Goal: Task Accomplishment & Management: Manage account settings

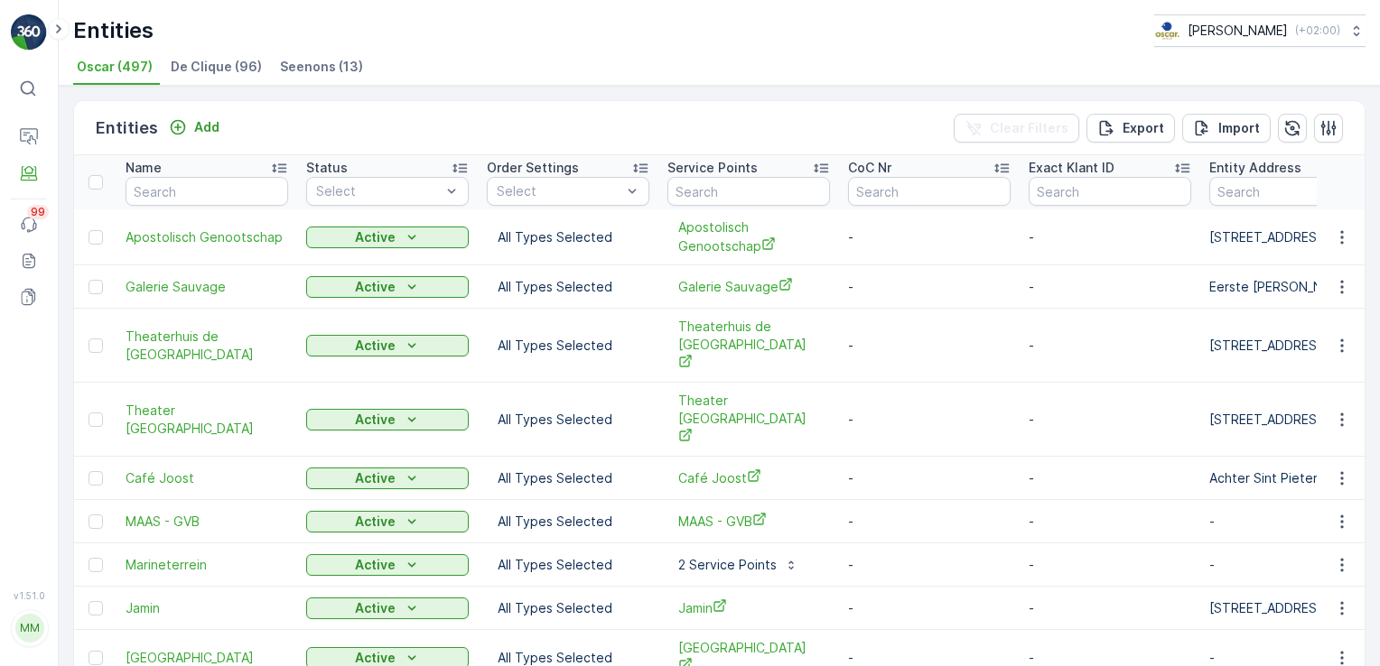
scroll to position [22, 0]
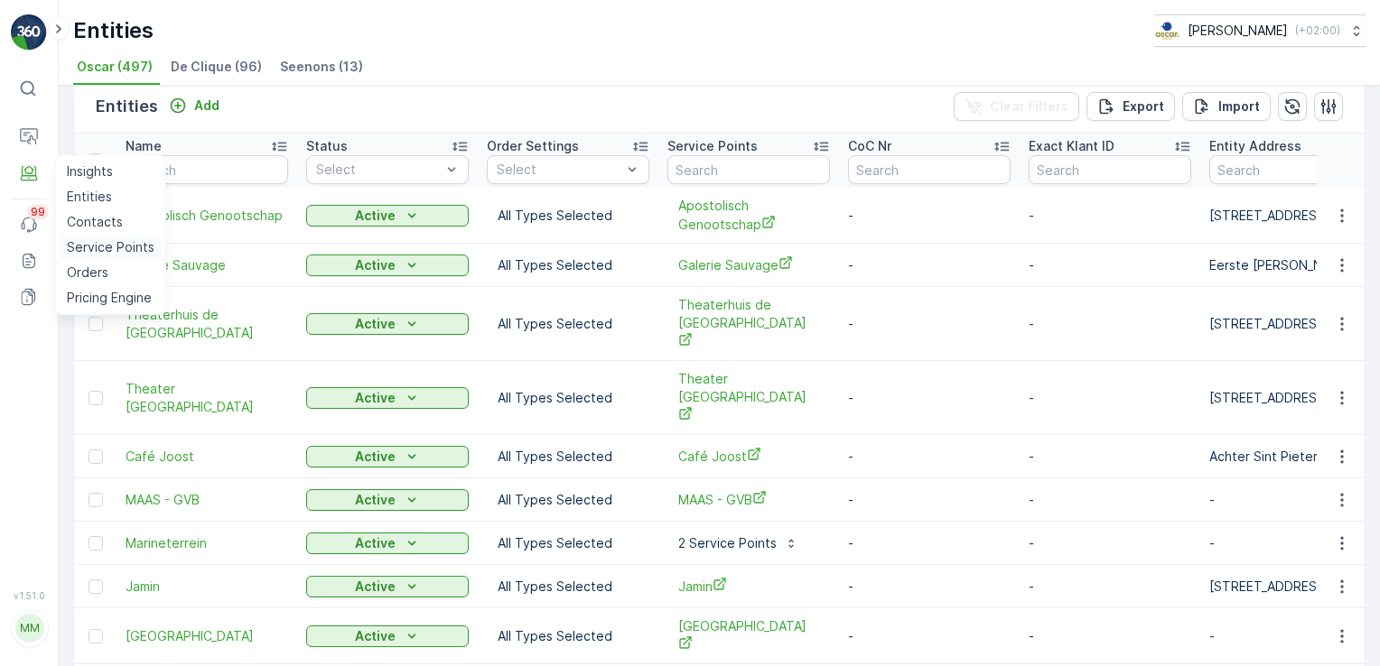
click at [112, 240] on p "Service Points" at bounding box center [111, 247] width 88 height 18
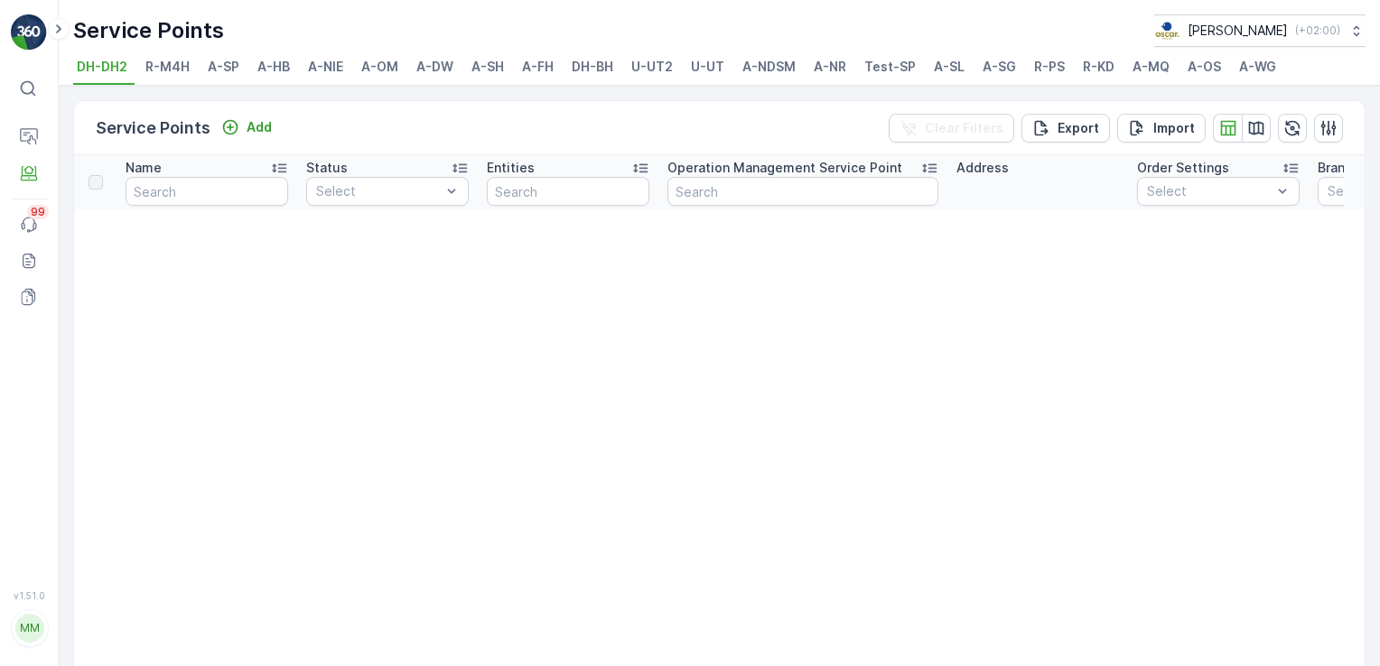
click at [707, 64] on span "U-UT" at bounding box center [707, 67] width 33 height 18
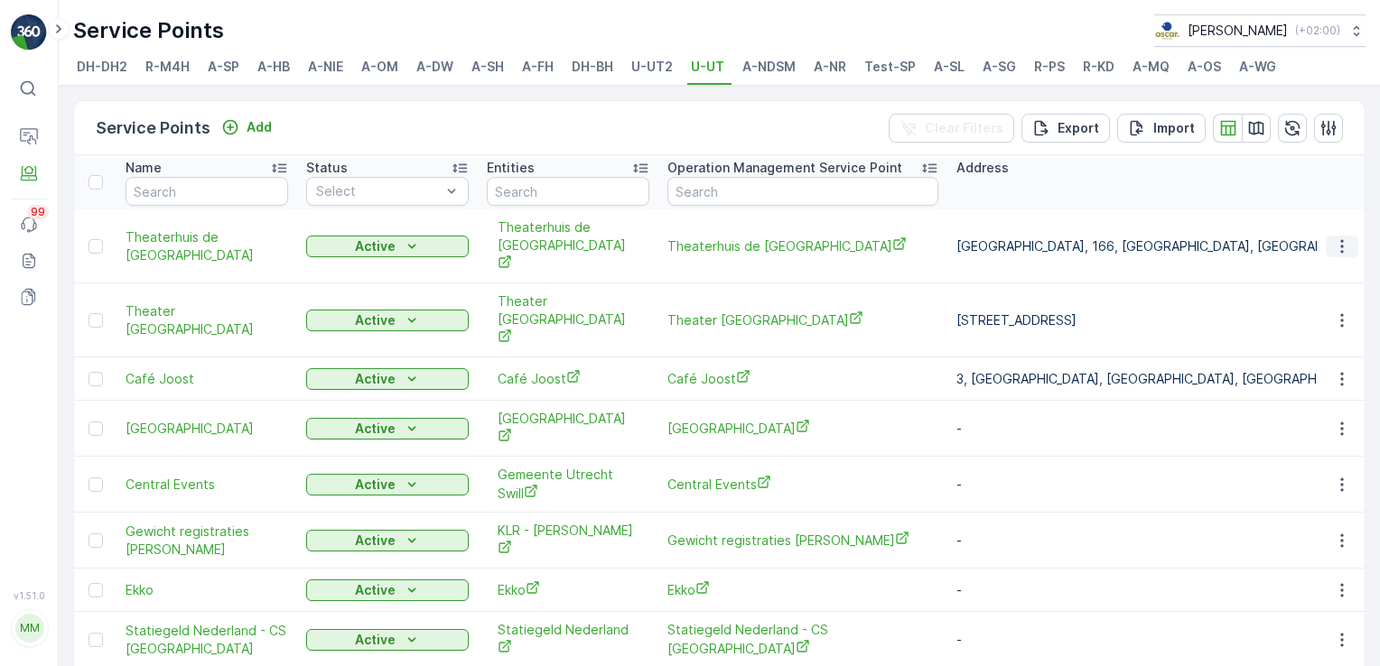
click at [1333, 237] on icon "button" at bounding box center [1342, 246] width 18 height 18
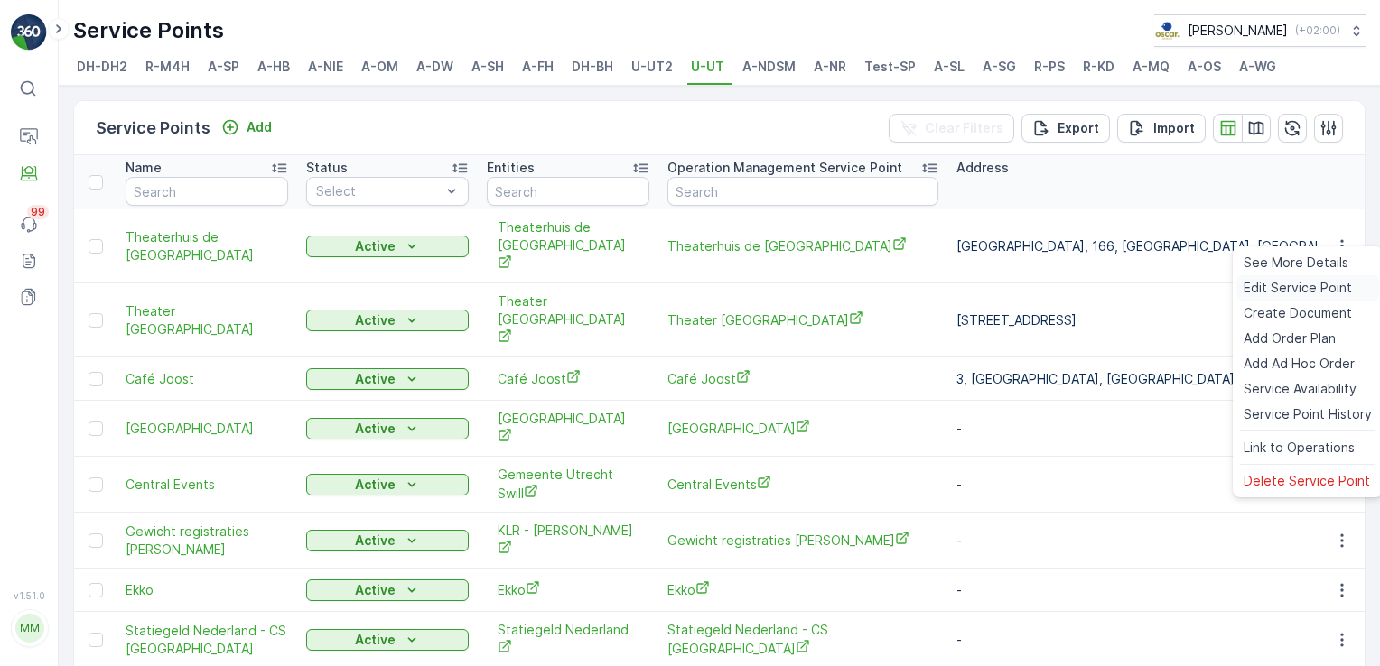
click at [1313, 286] on span "Edit Service Point" at bounding box center [1297, 288] width 108 height 18
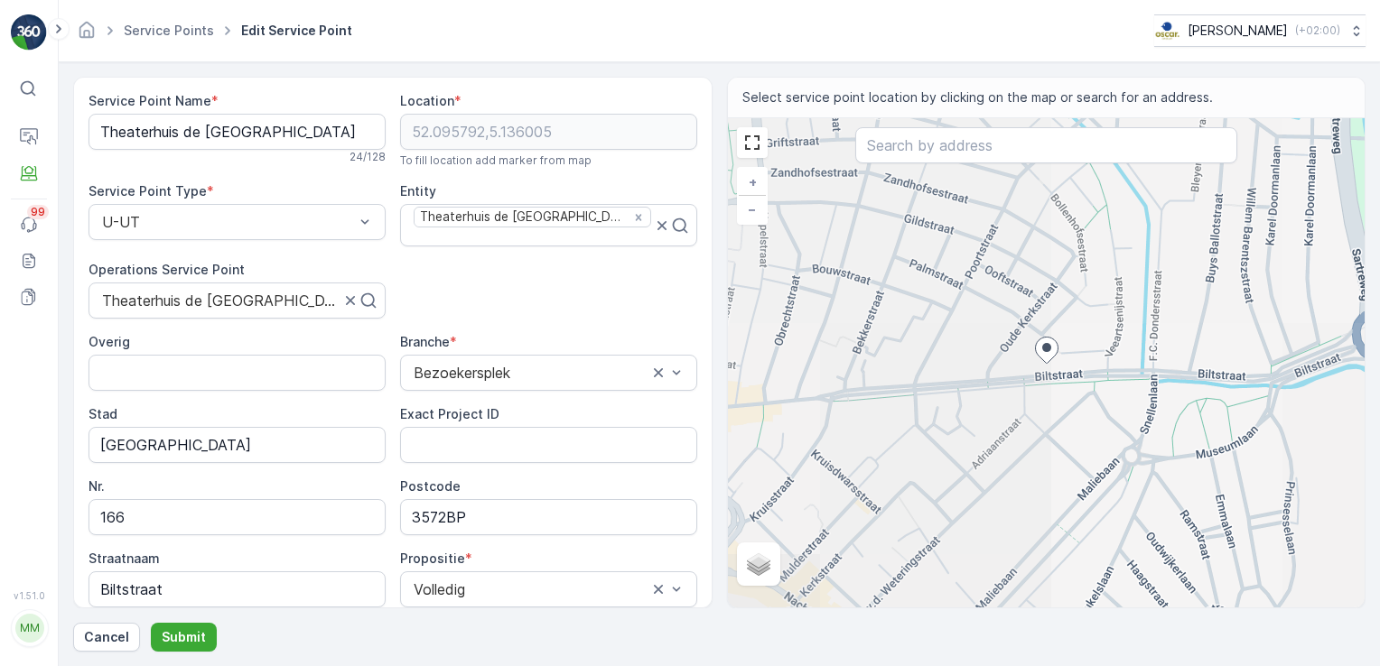
scroll to position [235, 0]
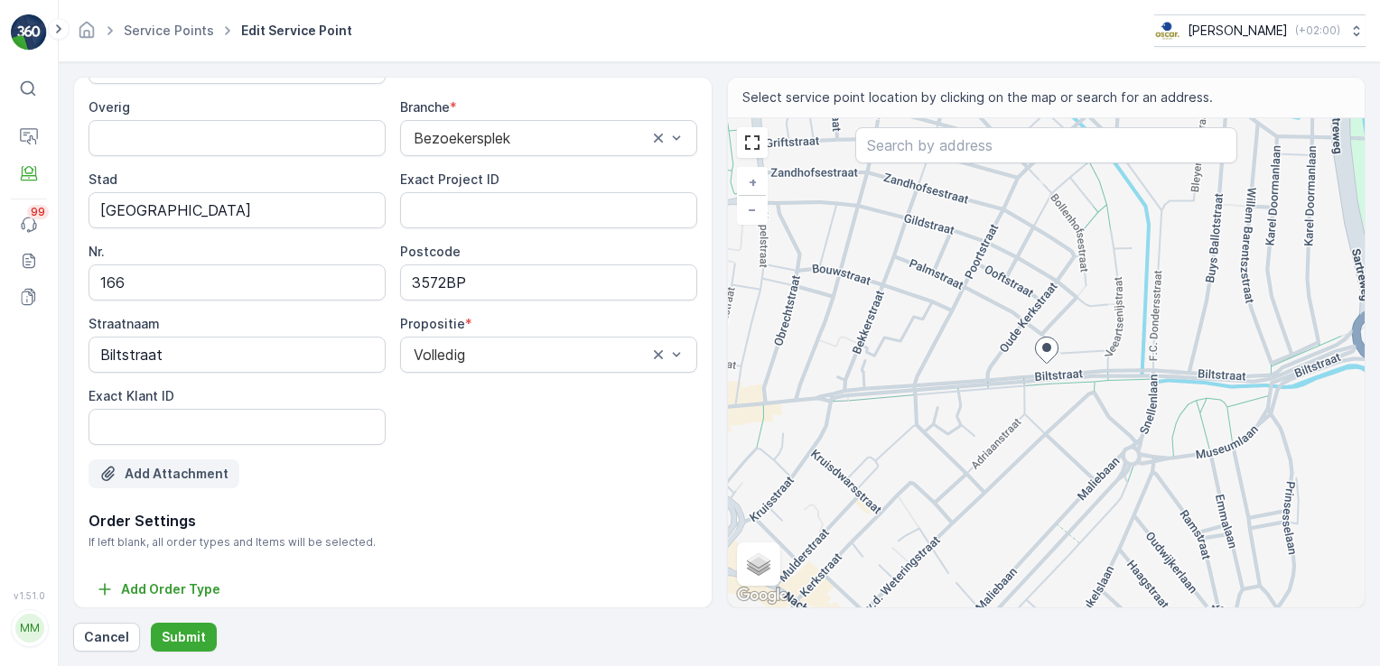
click at [183, 468] on p "Add Attachment" at bounding box center [177, 474] width 104 height 18
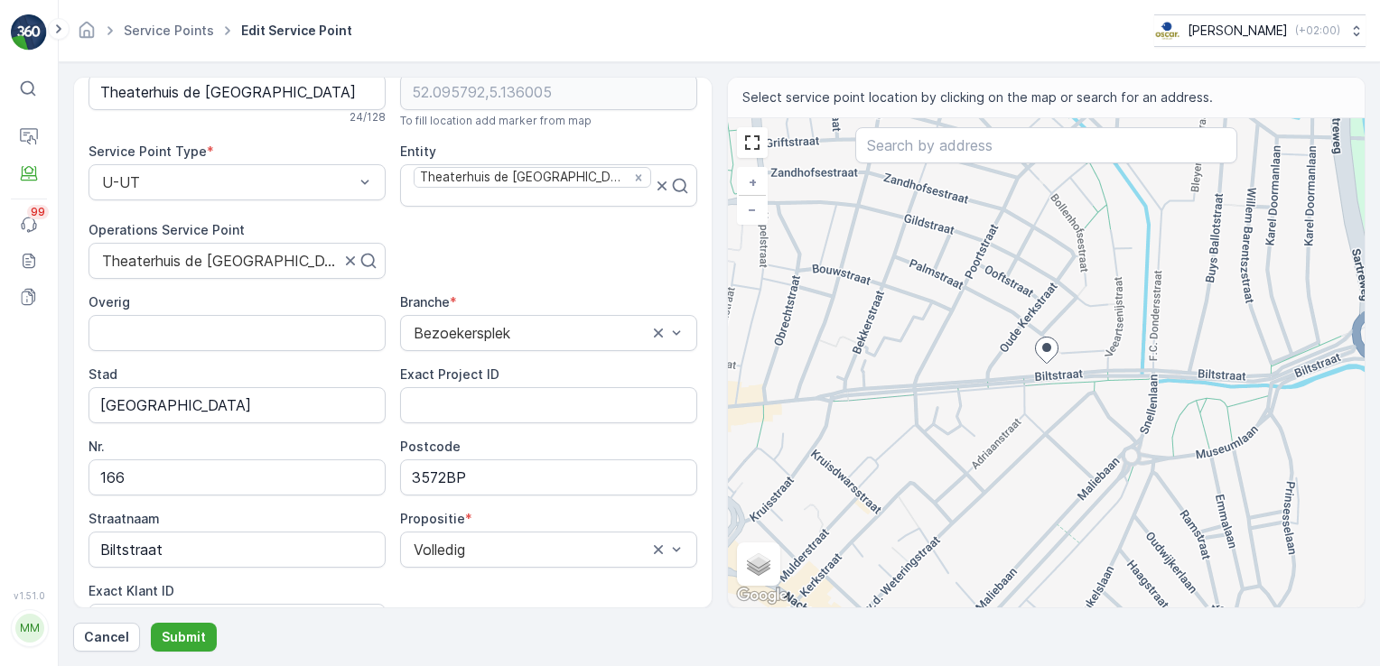
scroll to position [343, 0]
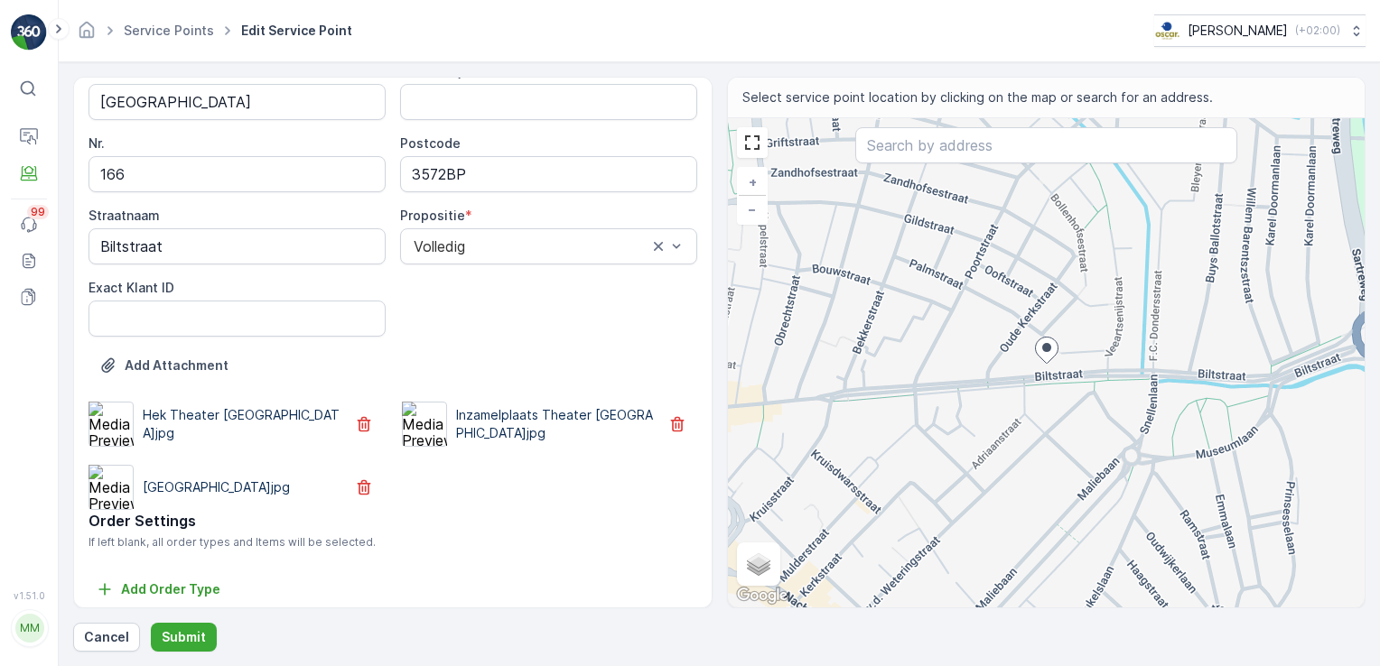
click at [381, 422] on div "Hek Theater Utrecht.jpg Inzamelplaats Theater Utrecht.jpg Straat Theater Utrech…" at bounding box center [392, 456] width 609 height 108
click at [365, 417] on icon "button" at bounding box center [364, 424] width 14 height 15
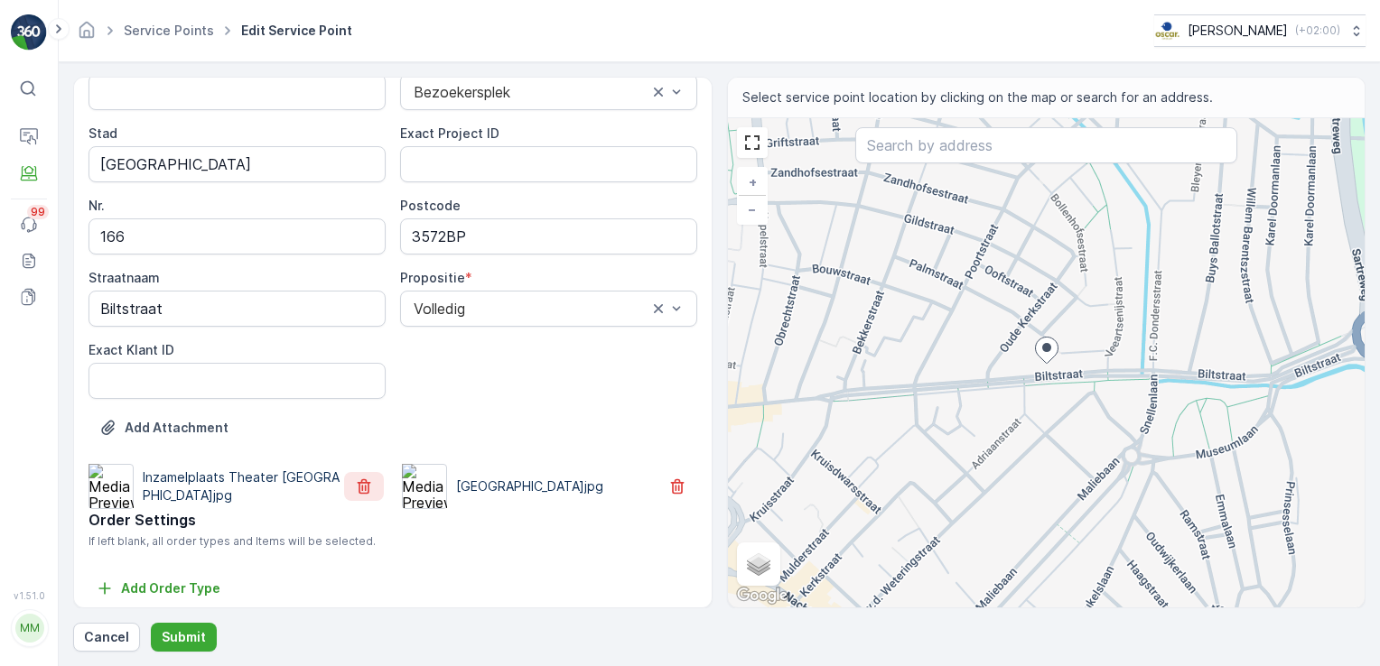
click at [358, 478] on icon "button" at bounding box center [364, 487] width 18 height 18
click at [365, 482] on icon "button" at bounding box center [364, 487] width 18 height 18
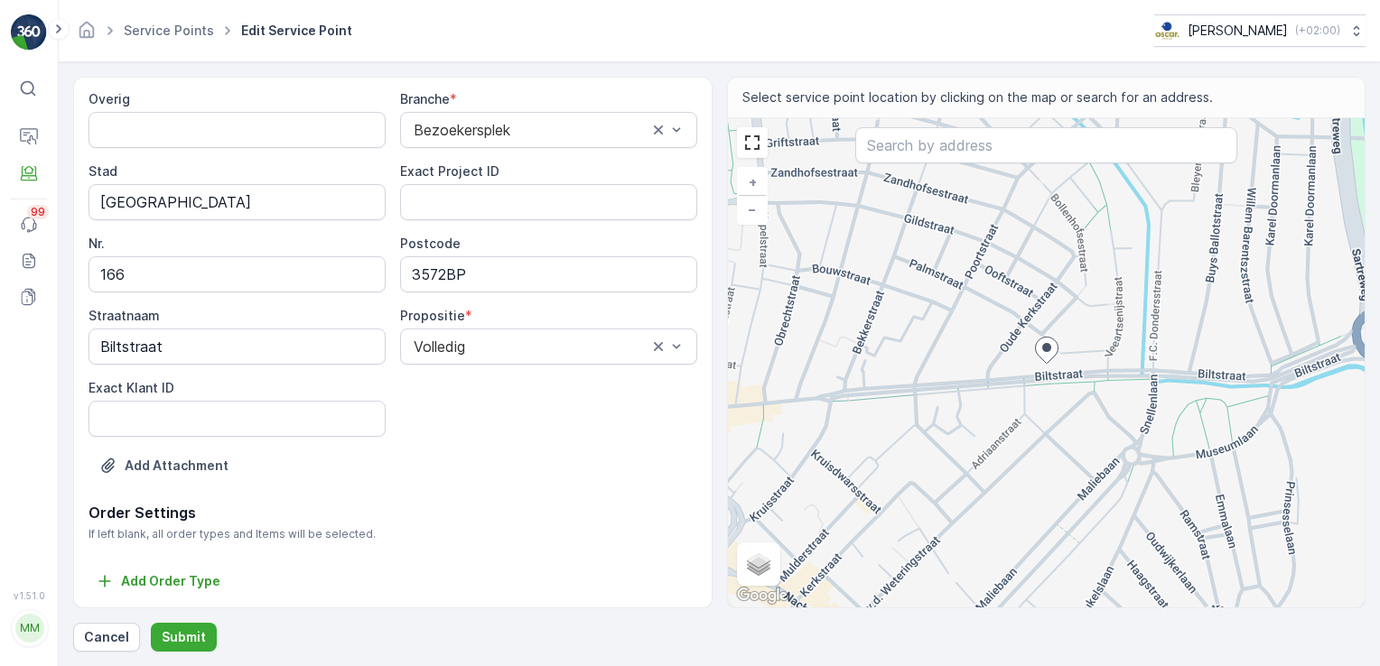
scroll to position [235, 0]
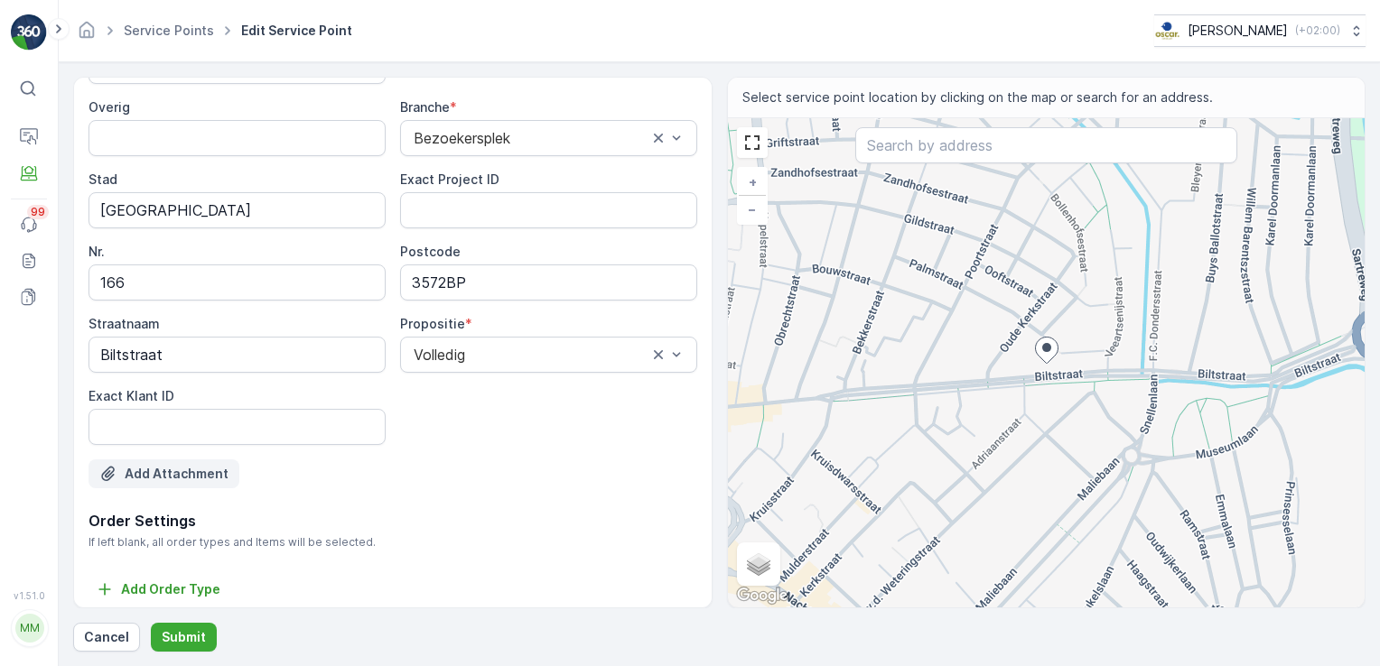
click at [189, 469] on p "Add Attachment" at bounding box center [177, 474] width 104 height 18
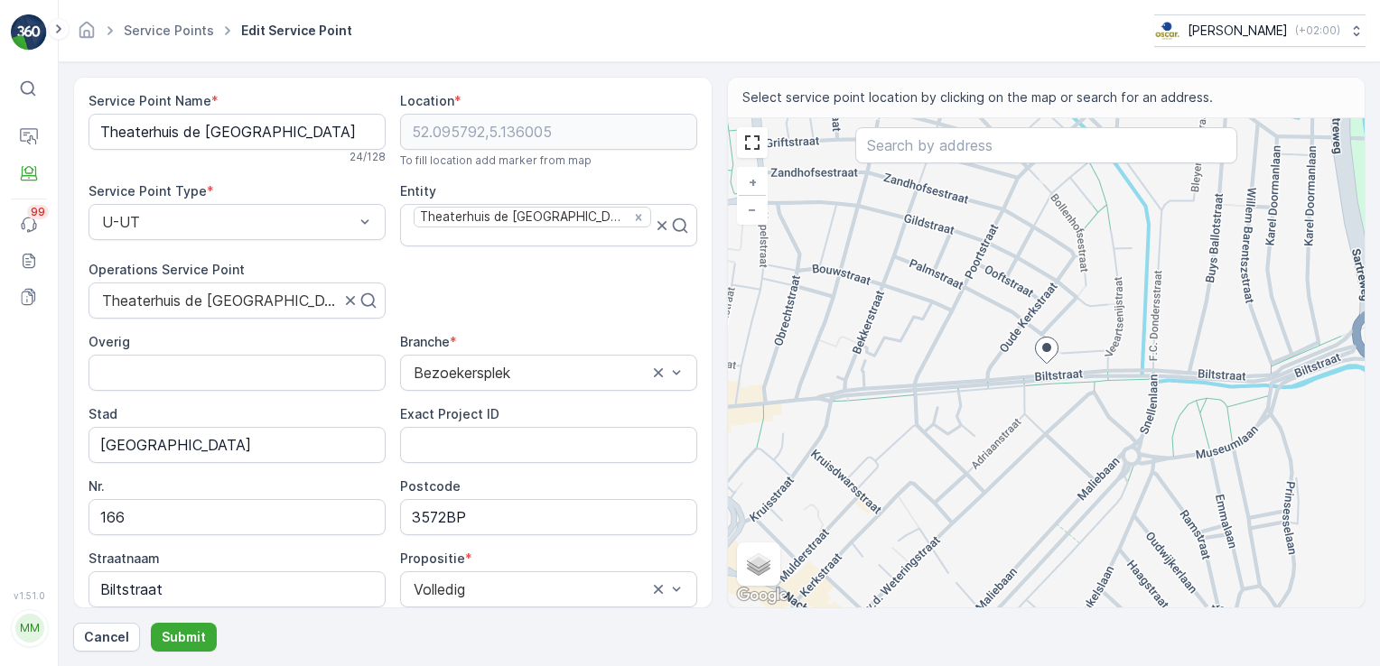
scroll to position [281, 0]
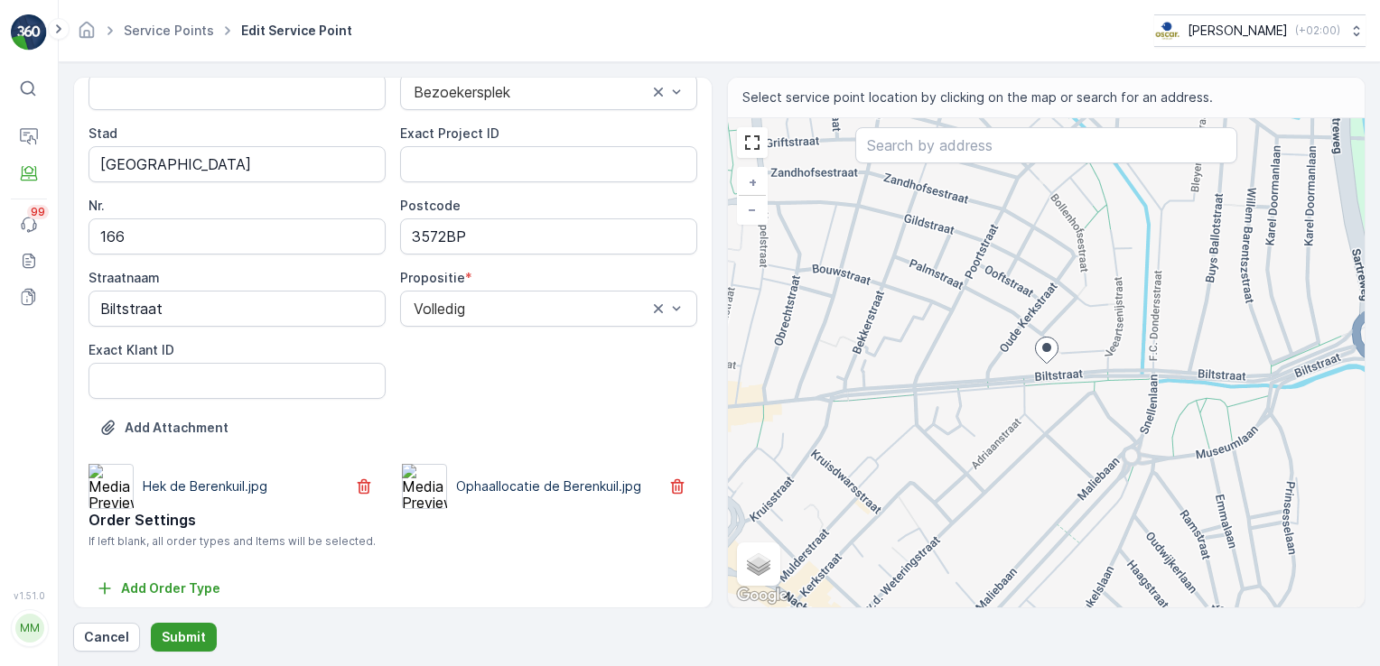
click at [176, 643] on p "Submit" at bounding box center [184, 637] width 44 height 18
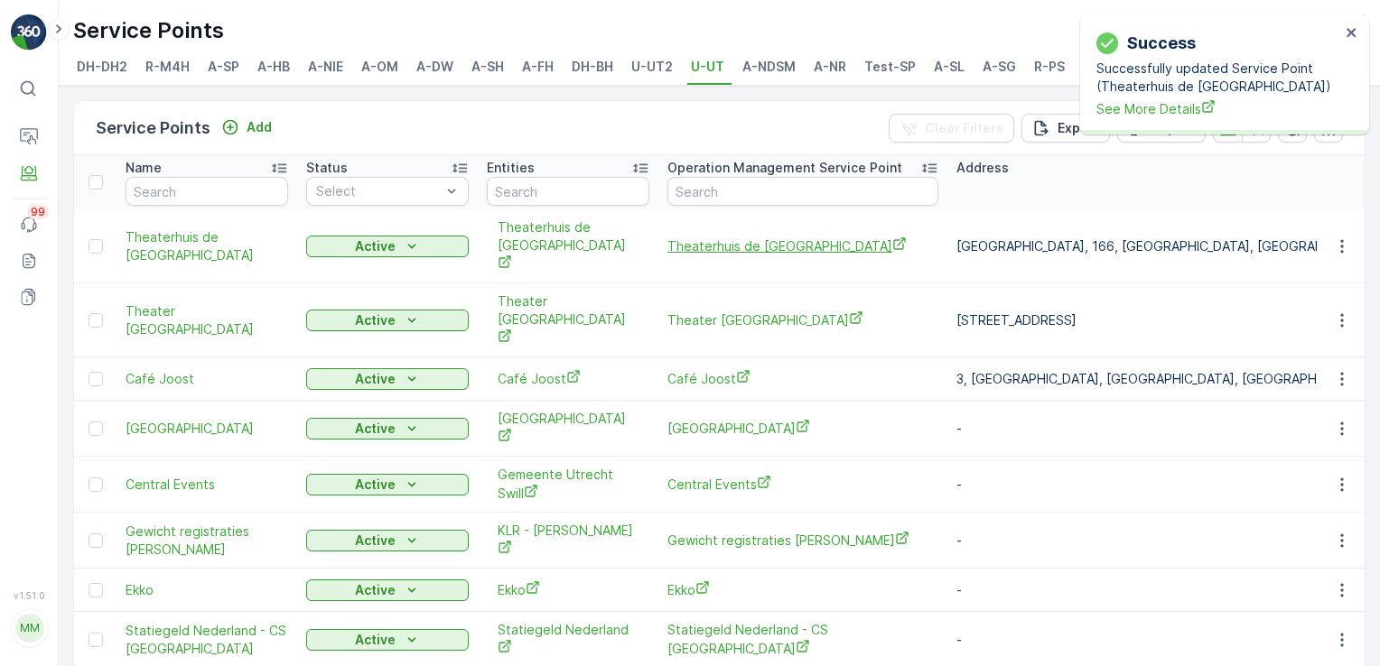
click at [766, 243] on span "Theaterhuis de [GEOGRAPHIC_DATA]" at bounding box center [802, 246] width 271 height 19
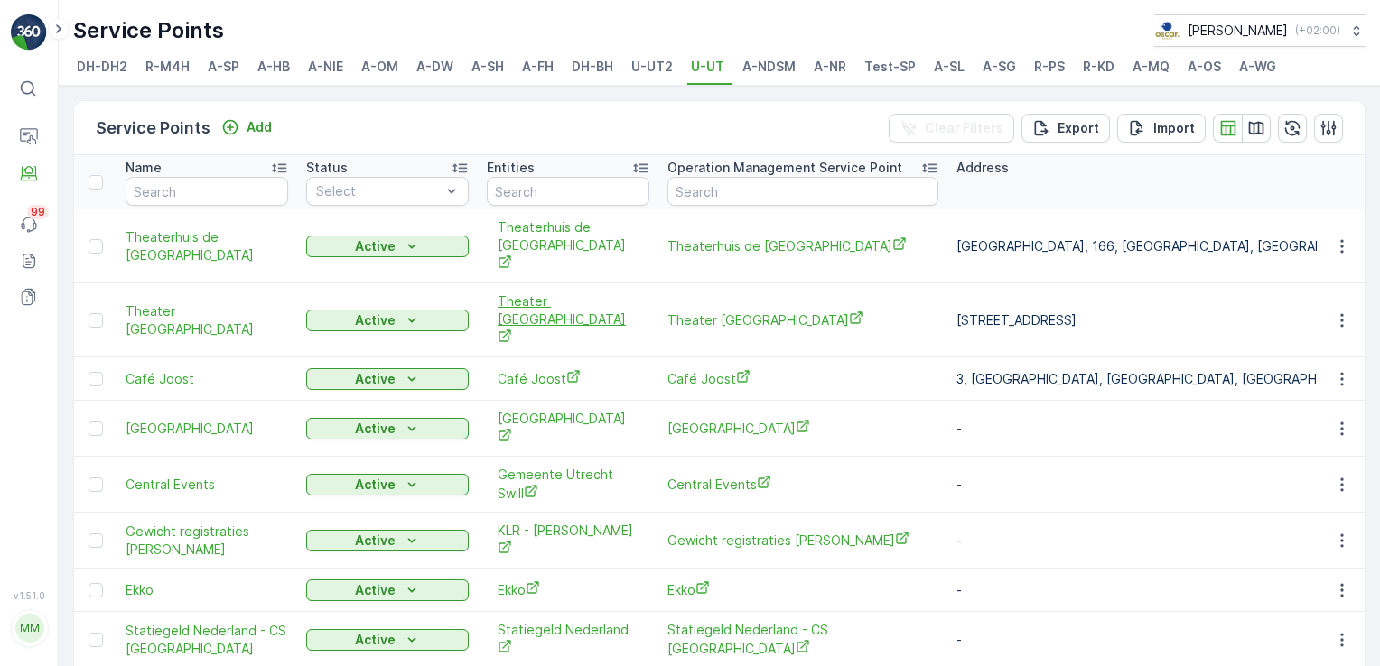
click at [587, 293] on span "Theater Utrecht" at bounding box center [567, 320] width 141 height 55
click at [1340, 311] on icon "button" at bounding box center [1342, 320] width 18 height 18
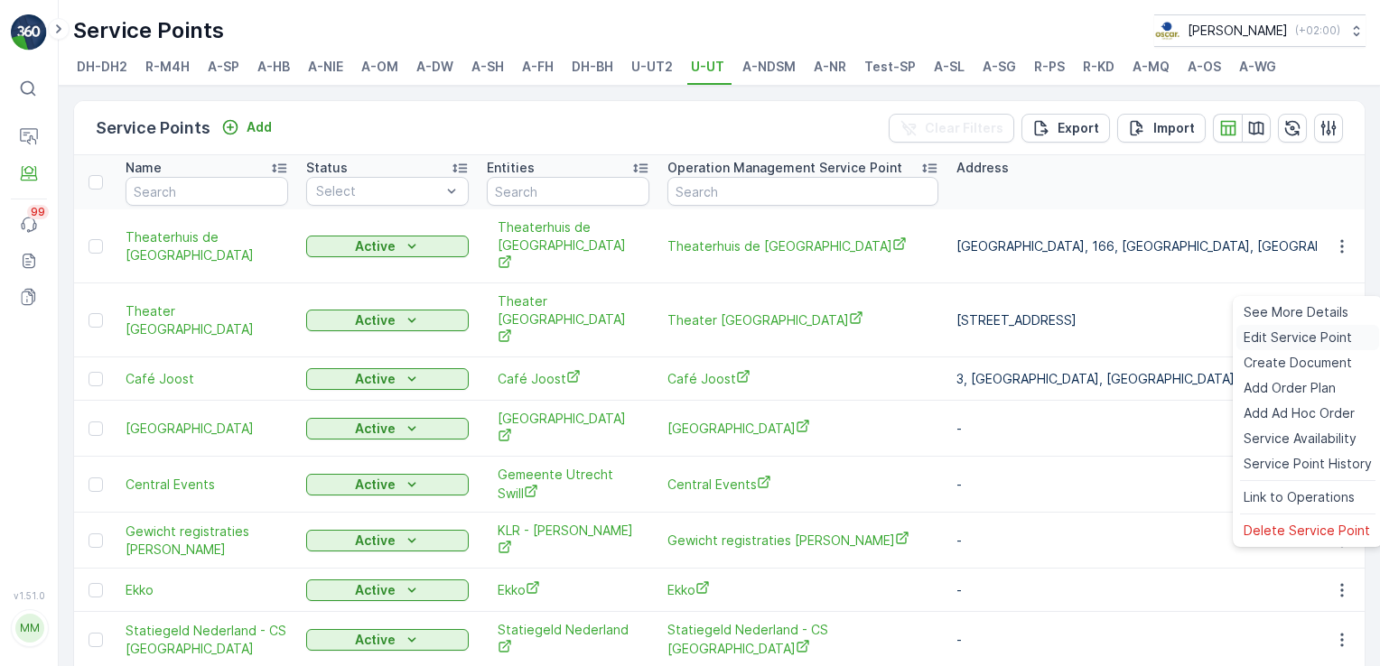
click at [1304, 338] on span "Edit Service Point" at bounding box center [1297, 338] width 108 height 18
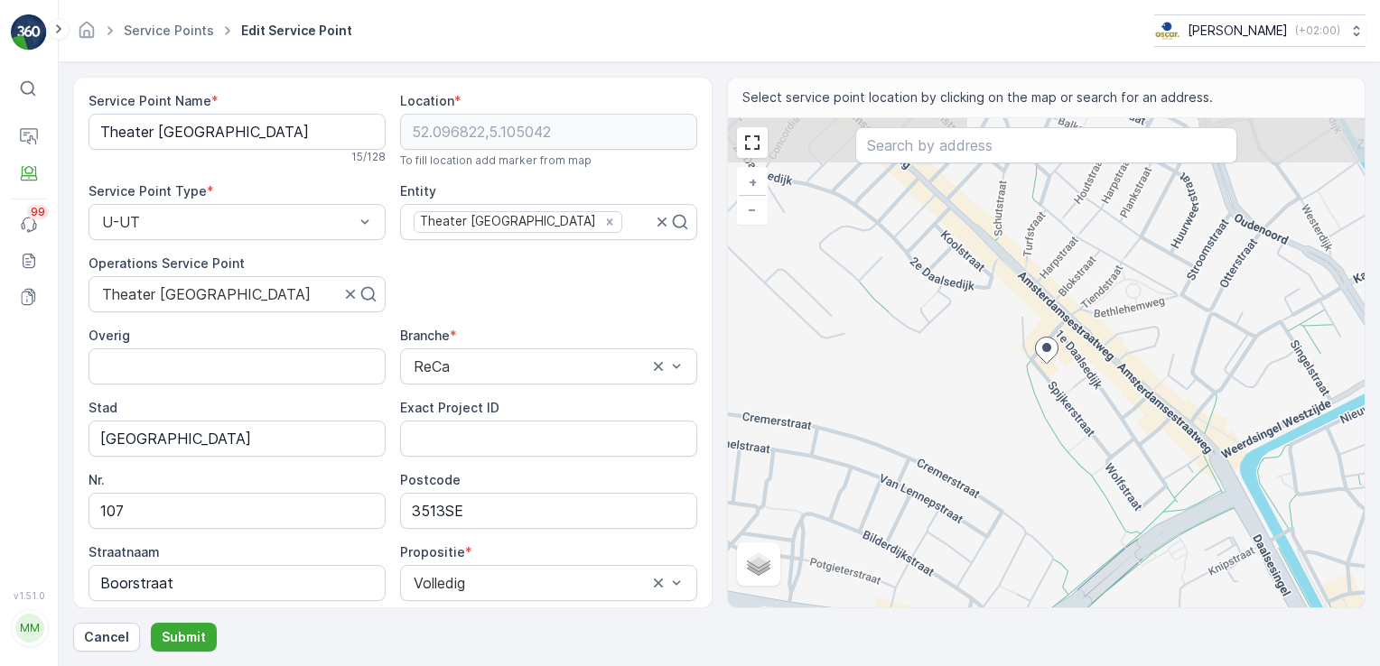
scroll to position [235, 0]
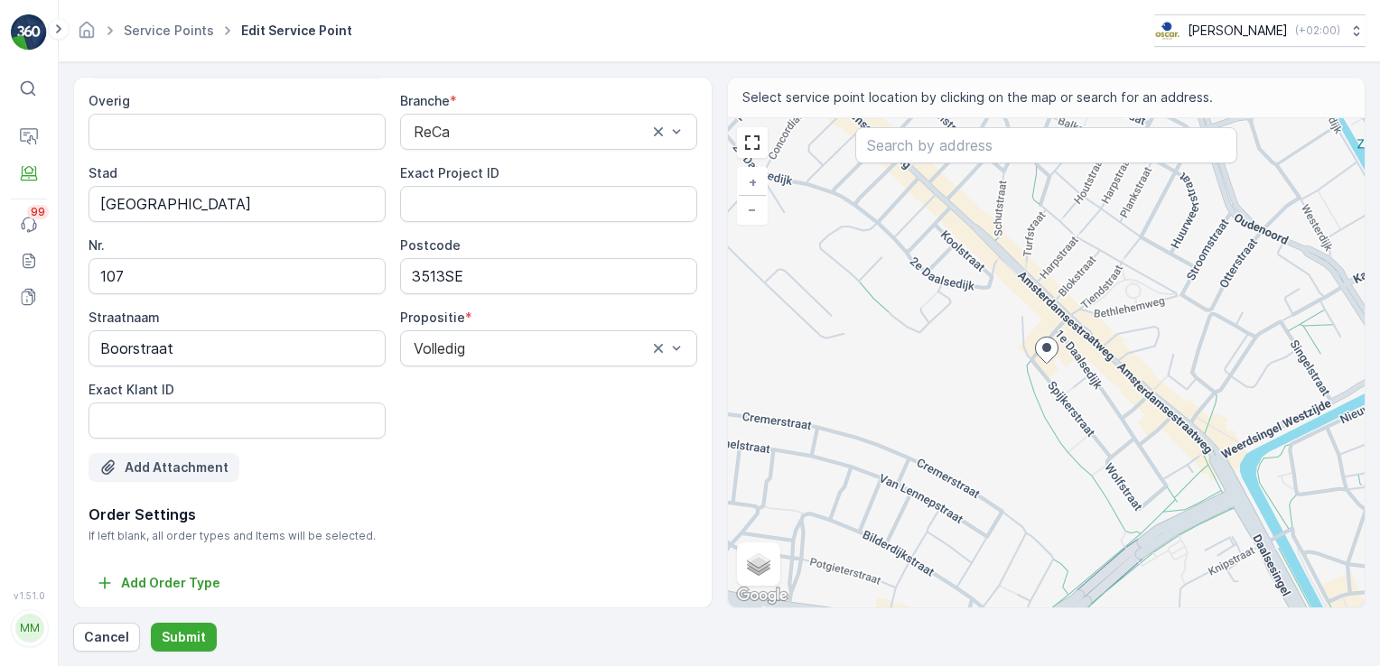
click at [193, 477] on button "Add Attachment" at bounding box center [163, 467] width 151 height 29
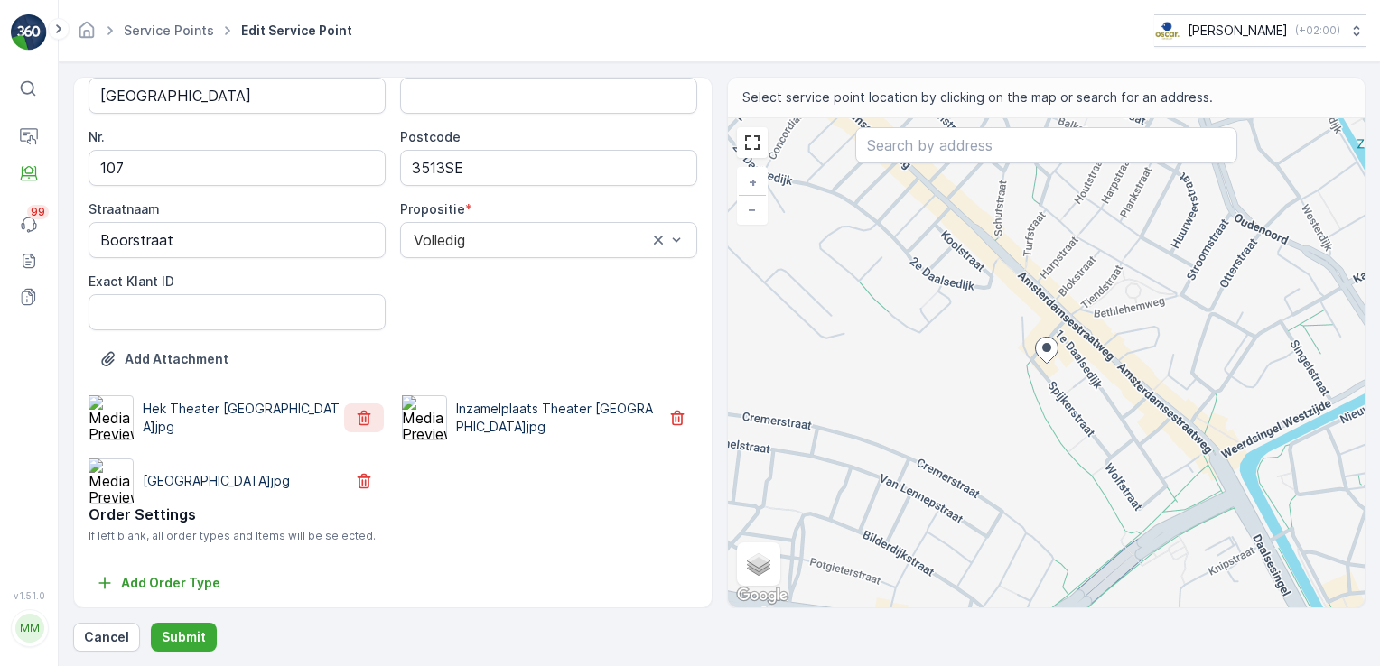
scroll to position [0, 0]
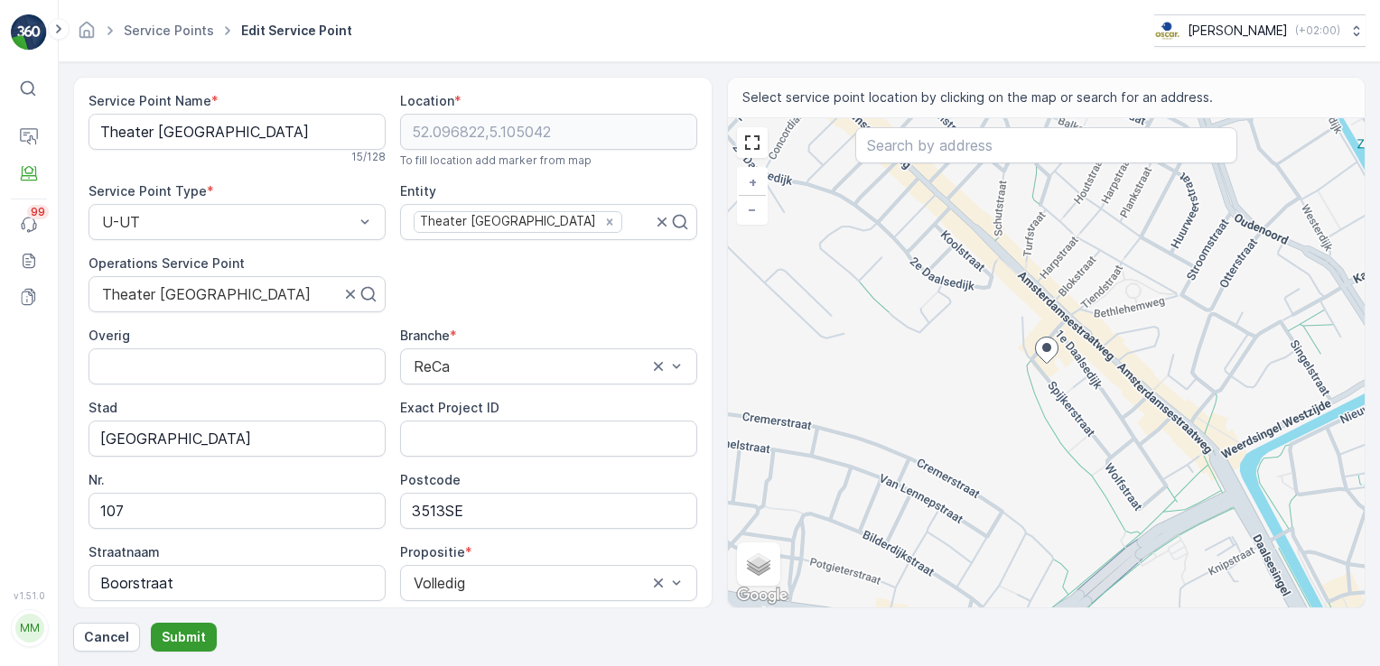
click at [186, 645] on p "Submit" at bounding box center [184, 637] width 44 height 18
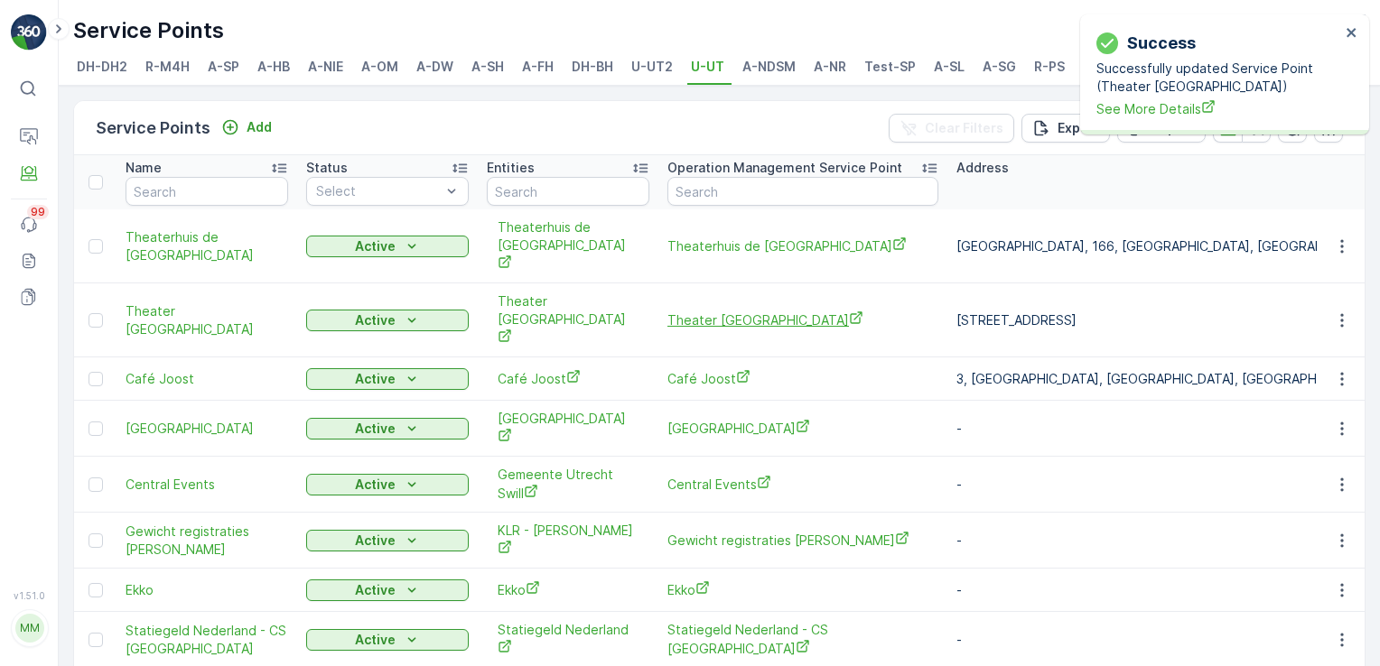
drag, startPoint x: 689, startPoint y: 298, endPoint x: 701, endPoint y: 286, distance: 16.6
click at [701, 311] on span "Theater Utrecht" at bounding box center [802, 320] width 271 height 19
click at [701, 237] on span "Theaterhuis de Berenkuil" at bounding box center [802, 246] width 271 height 19
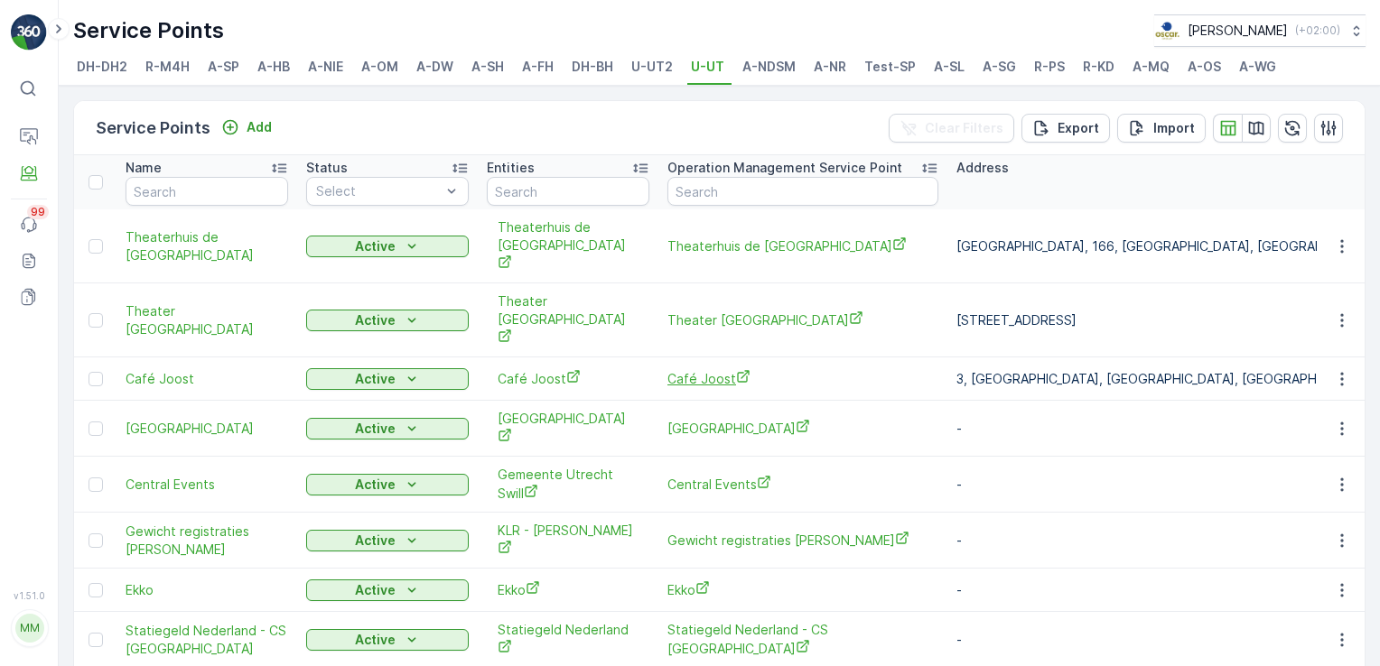
click at [714, 369] on span "Café Joost" at bounding box center [802, 378] width 271 height 19
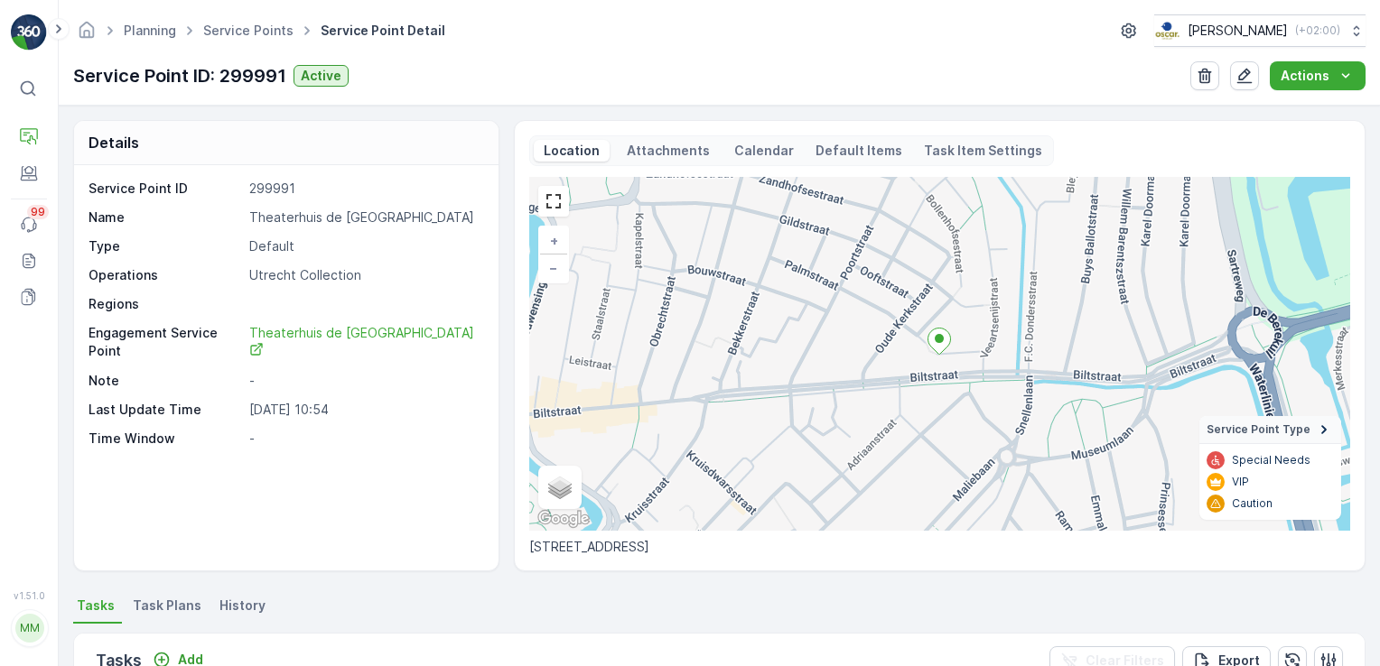
click at [674, 152] on p "Attachments" at bounding box center [668, 151] width 88 height 18
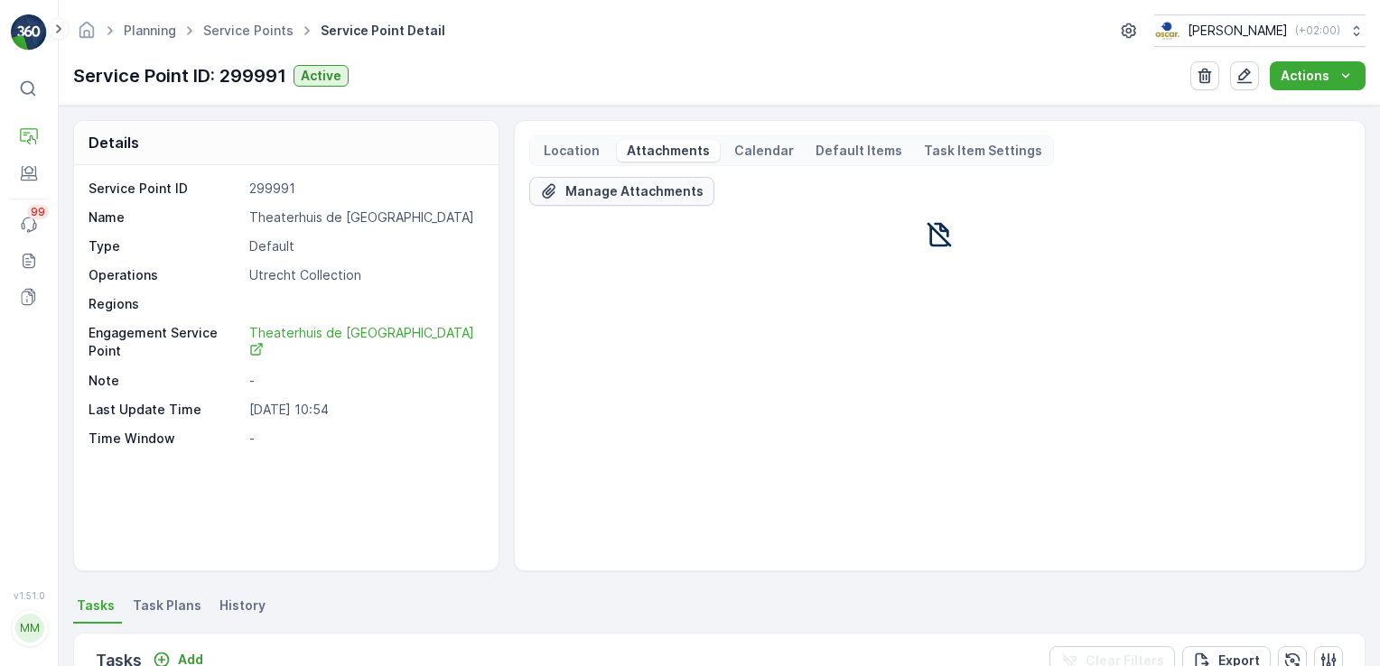
click at [667, 189] on p "Manage Attachments" at bounding box center [634, 191] width 138 height 18
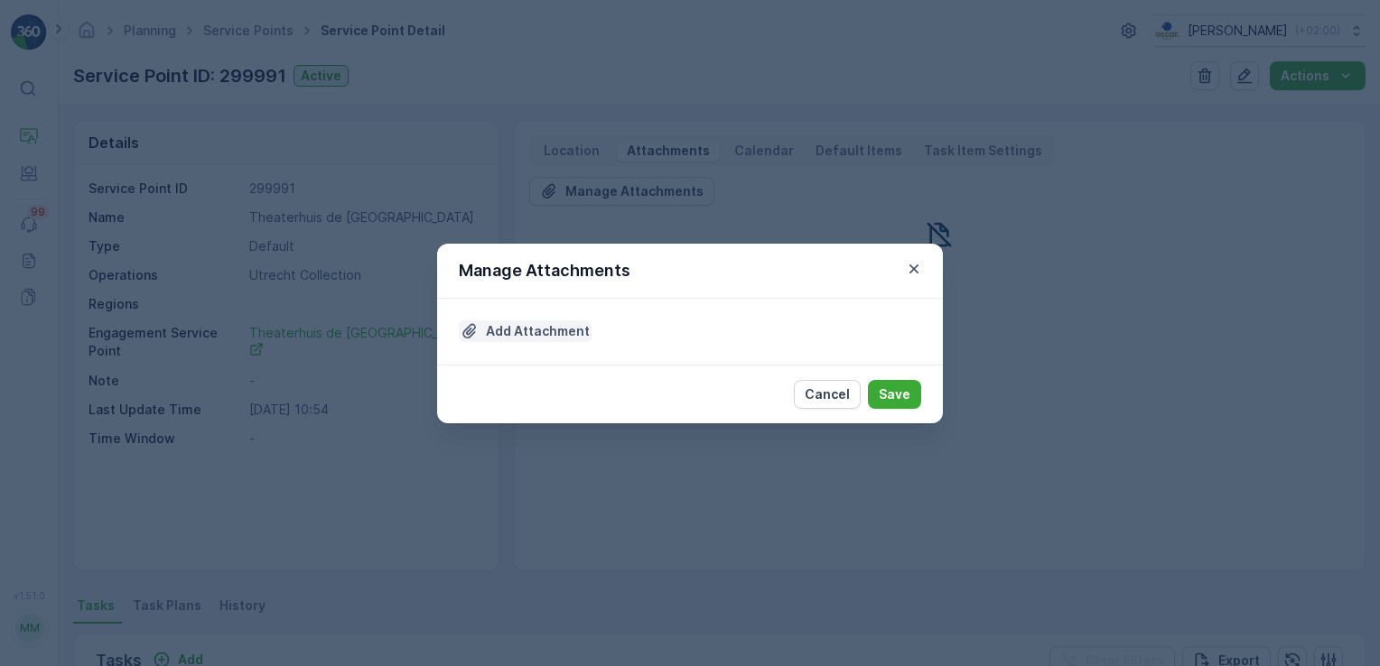
click at [534, 329] on p "Add Attachment" at bounding box center [538, 331] width 104 height 18
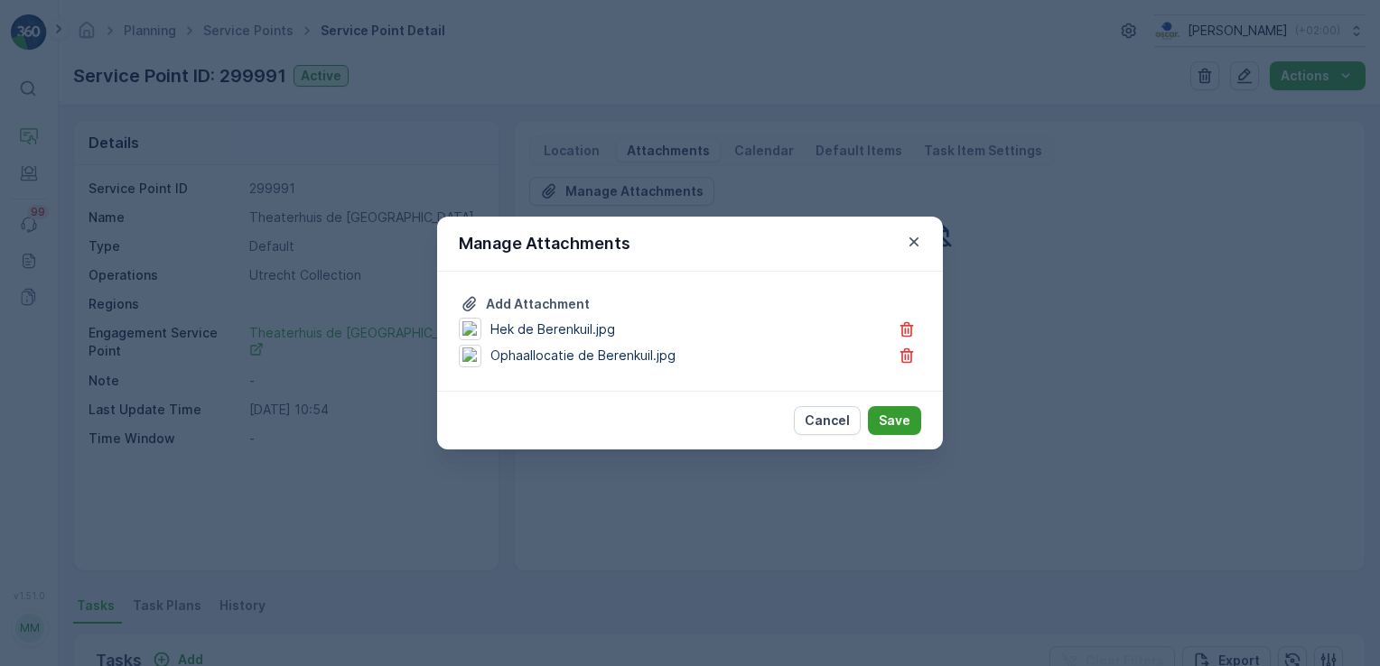
click at [889, 426] on p "Save" at bounding box center [894, 421] width 32 height 18
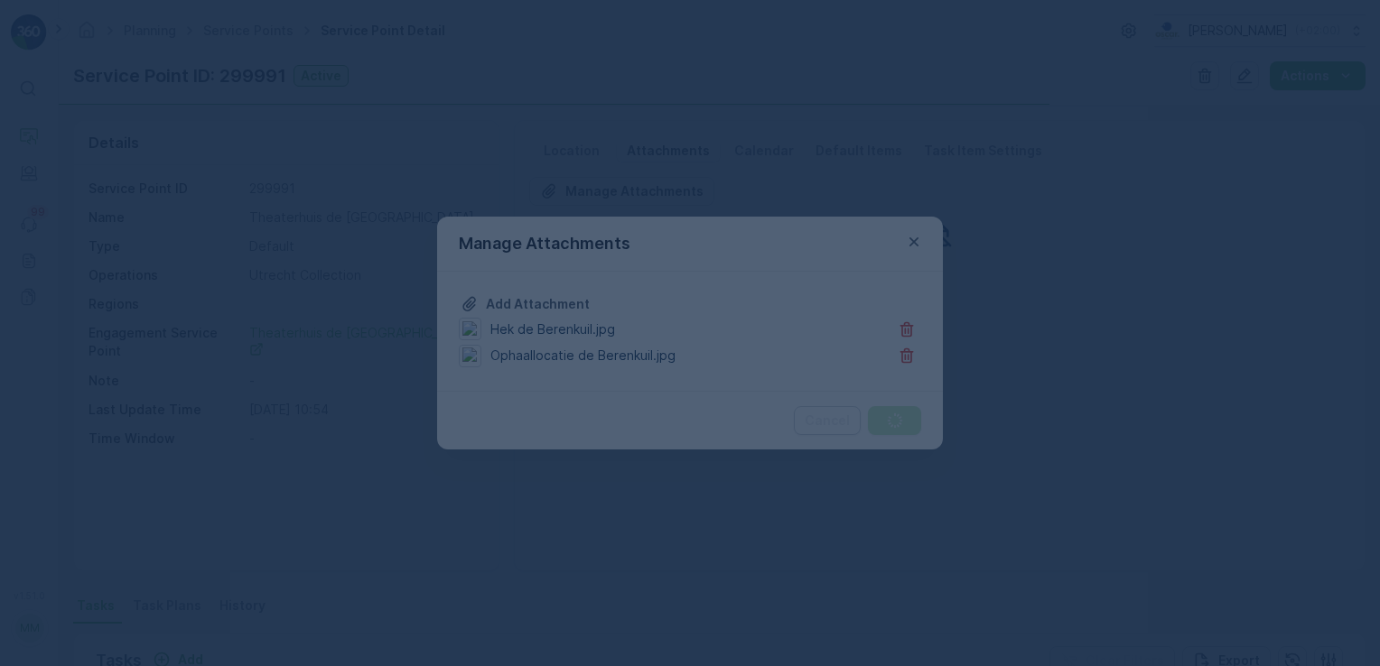
click at [889, 426] on div at bounding box center [690, 333] width 1380 height 666
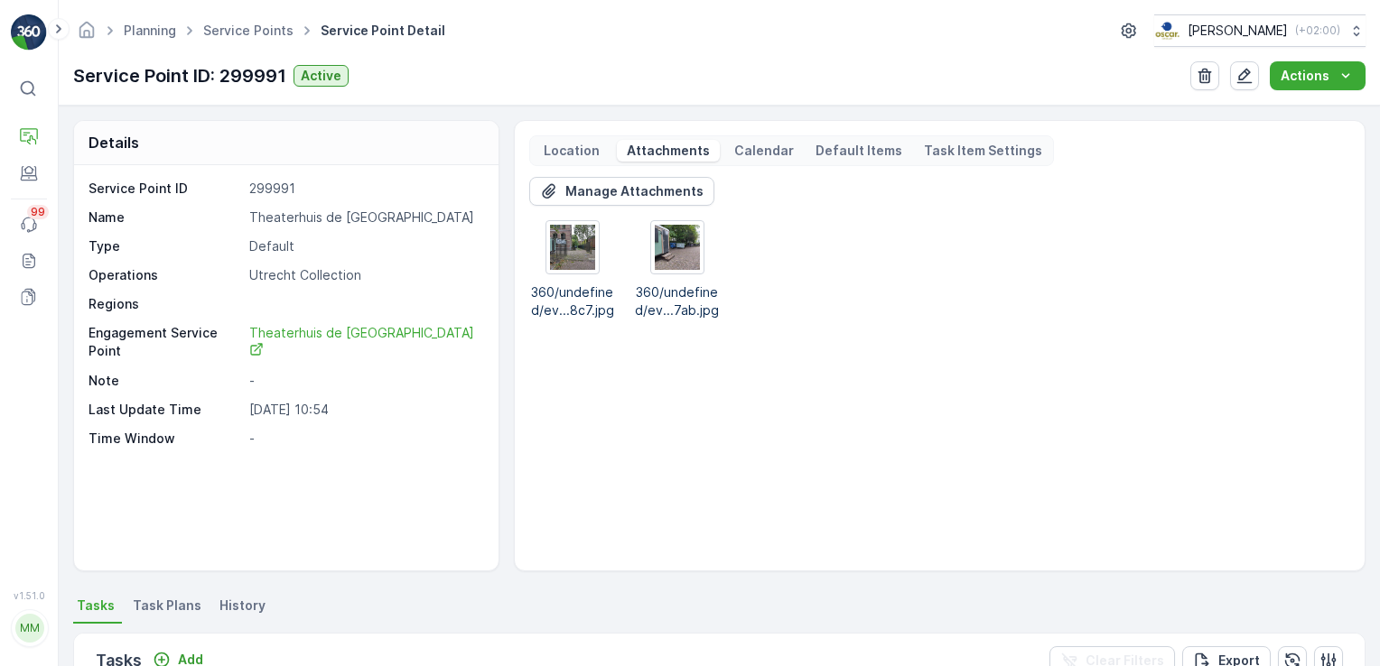
click at [589, 153] on p "Location" at bounding box center [571, 151] width 61 height 18
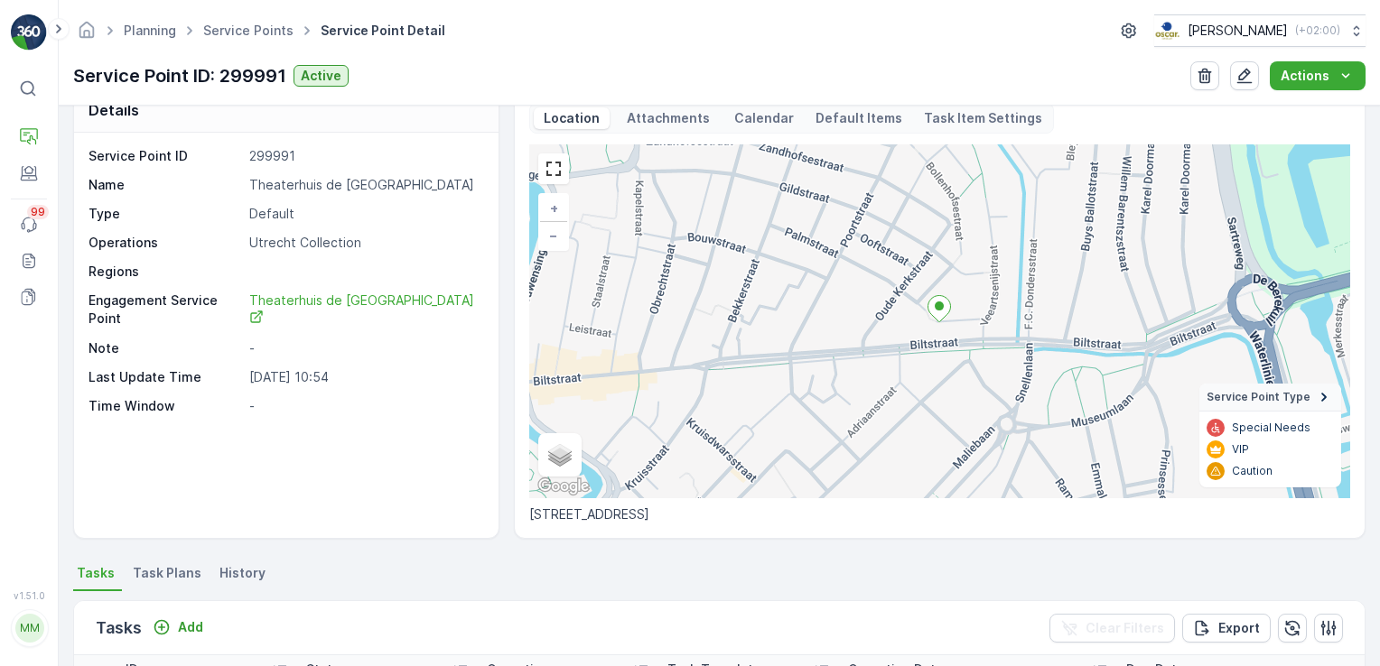
scroll to position [22, 0]
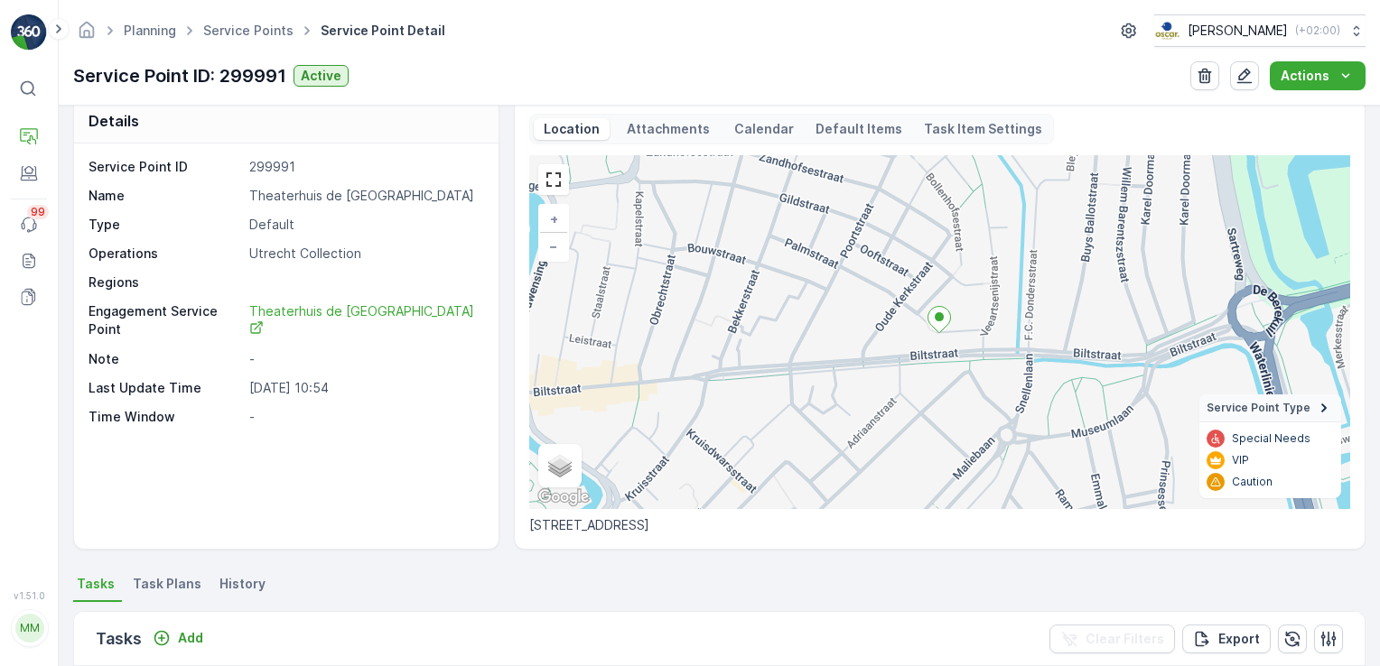
click at [161, 592] on li "Task Plans" at bounding box center [168, 587] width 79 height 31
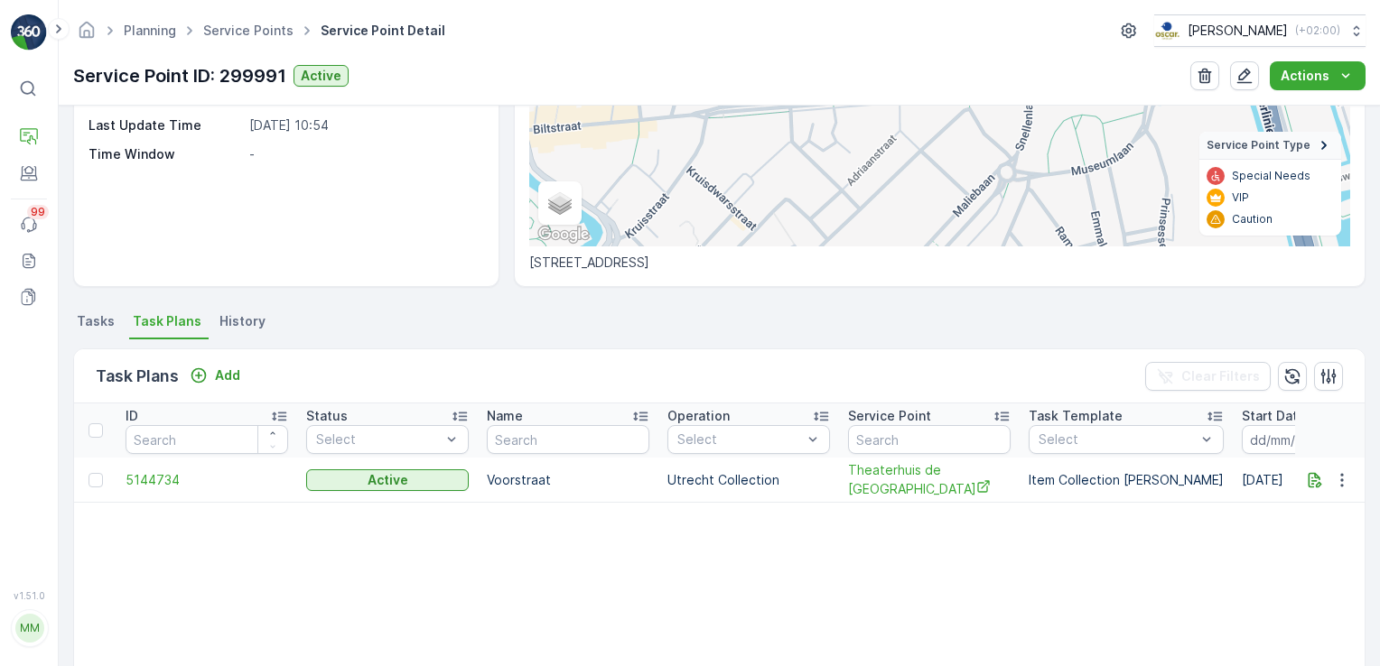
scroll to position [296, 0]
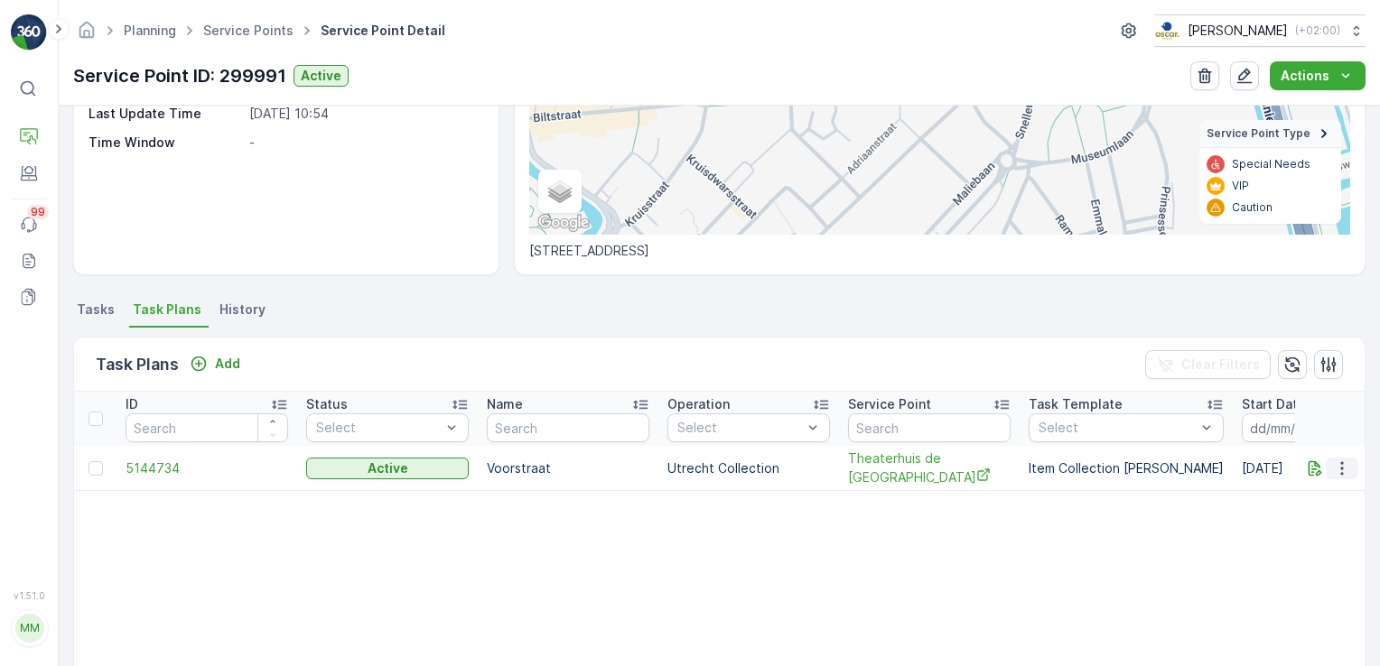
click at [1333, 471] on icon "button" at bounding box center [1342, 469] width 18 height 18
click at [1304, 518] on span "Edit Task Plan" at bounding box center [1310, 518] width 84 height 18
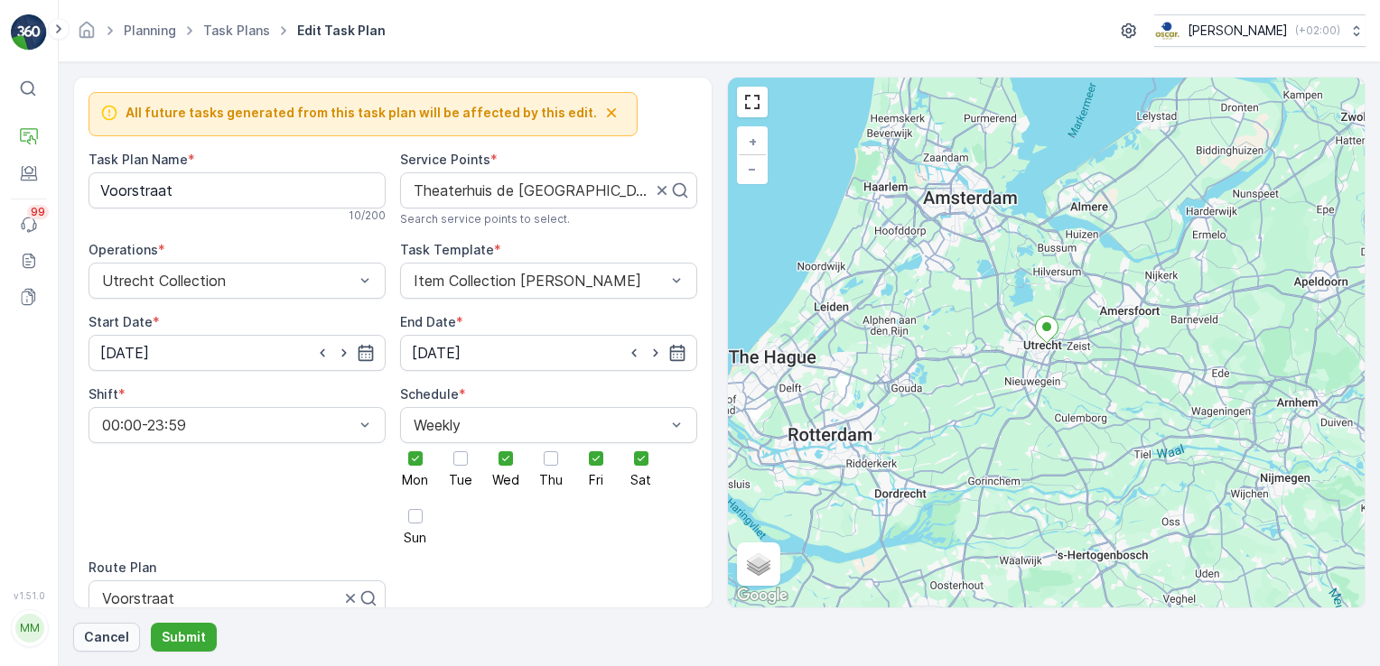
click at [101, 637] on p "Cancel" at bounding box center [106, 637] width 45 height 18
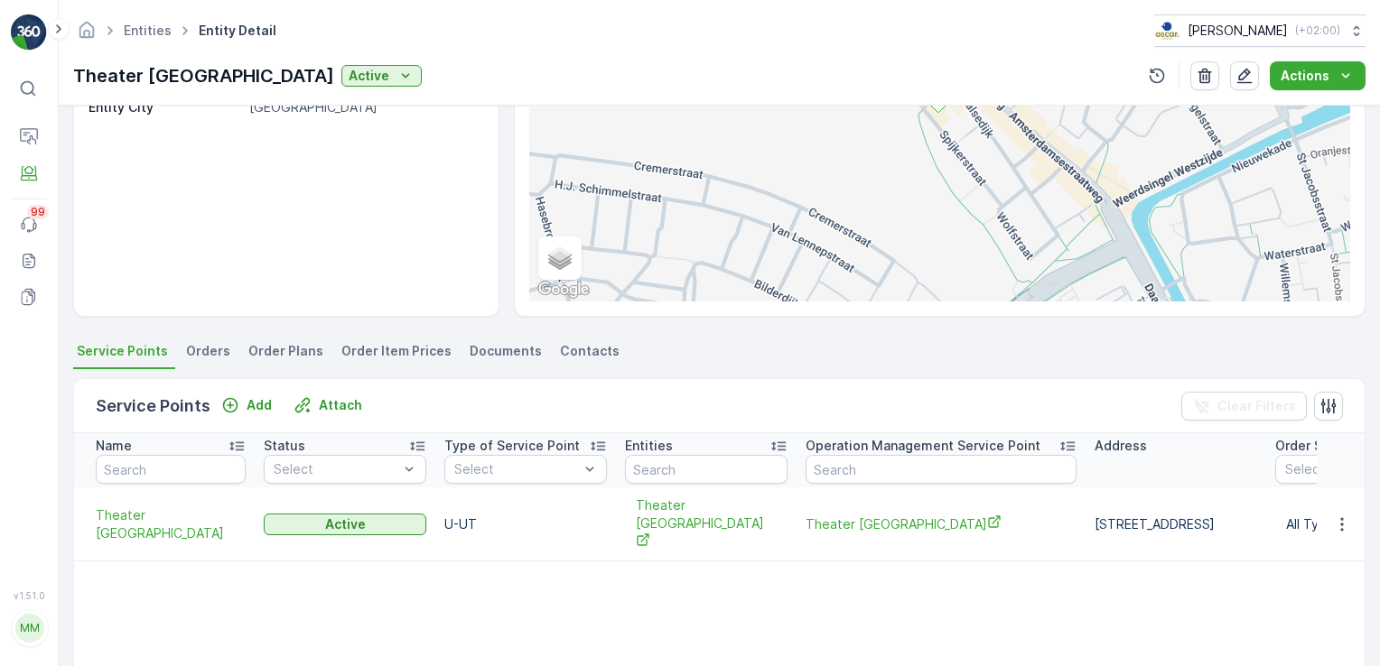
scroll to position [244, 0]
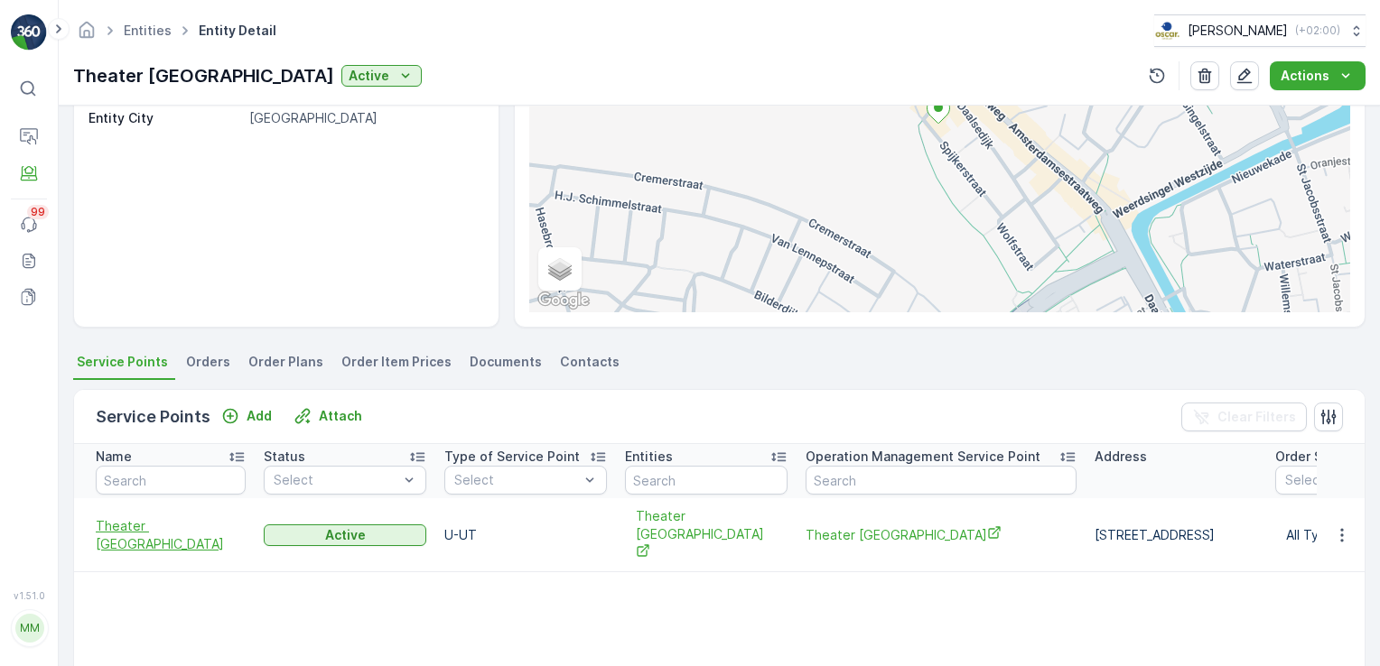
click at [153, 519] on span "Theater [GEOGRAPHIC_DATA]" at bounding box center [171, 535] width 150 height 36
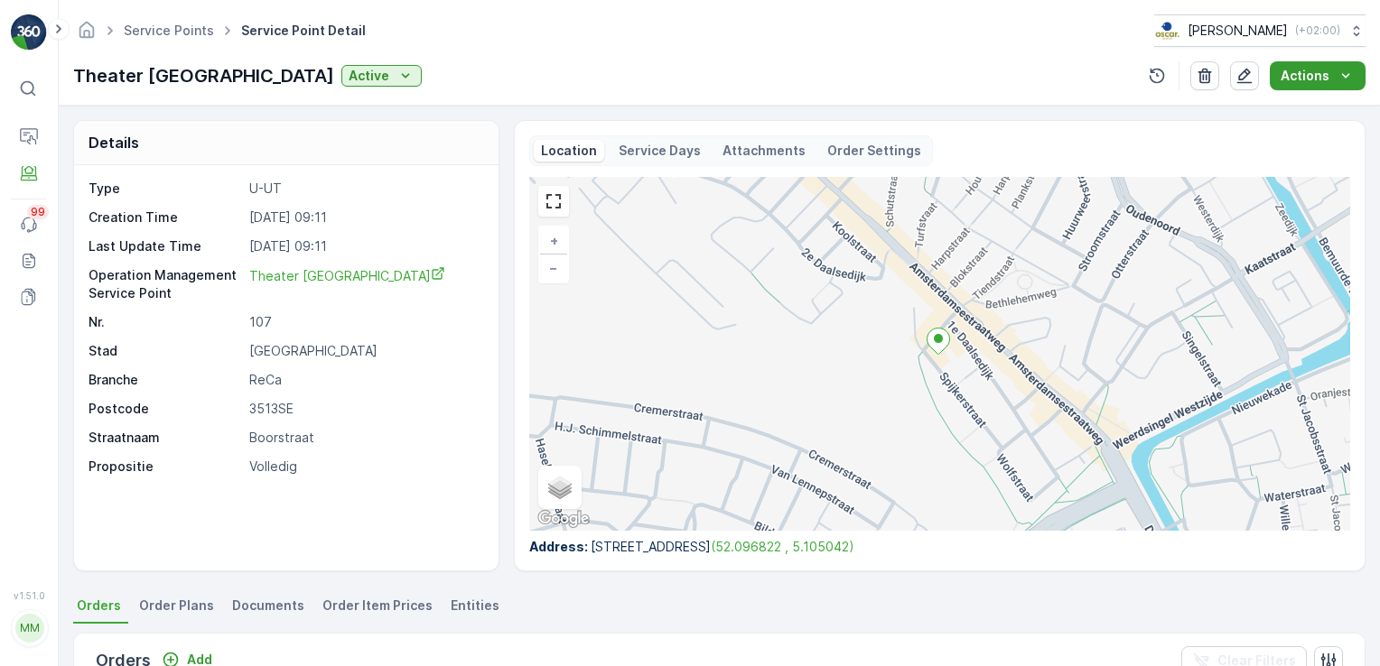
click at [1304, 75] on p "Actions" at bounding box center [1304, 76] width 49 height 18
click at [899, 115] on div "Details Type U-UT Creation Time 18.09.2025 09:11 Last Update Time 18.09.2025 09…" at bounding box center [719, 386] width 1321 height 561
click at [744, 145] on p "Attachments" at bounding box center [763, 151] width 83 height 18
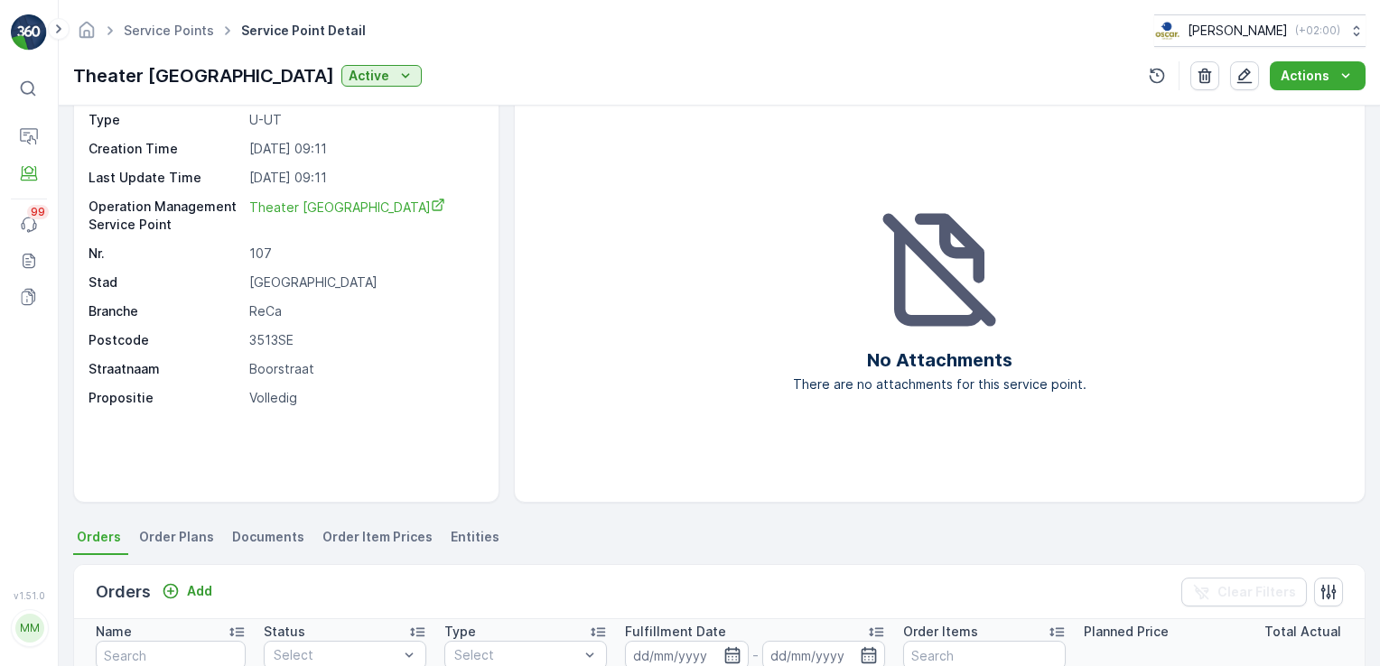
scroll to position [25, 0]
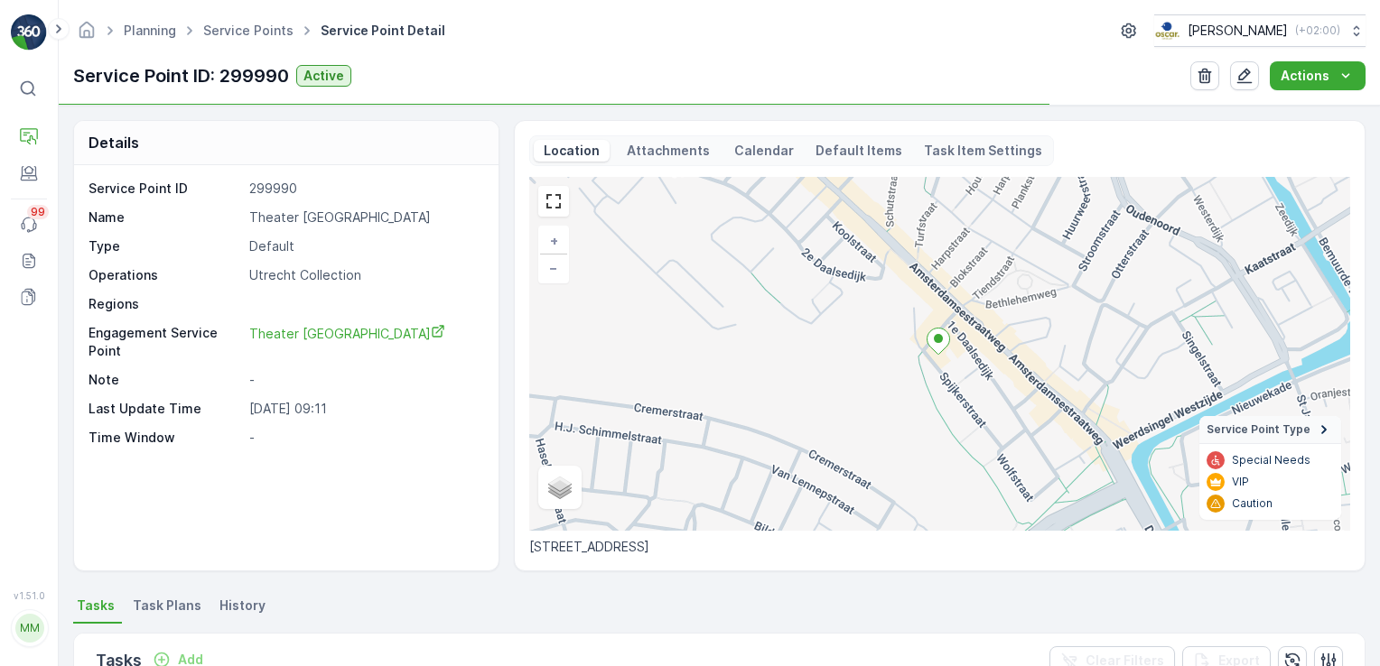
click at [666, 159] on div "Attachments" at bounding box center [668, 151] width 103 height 22
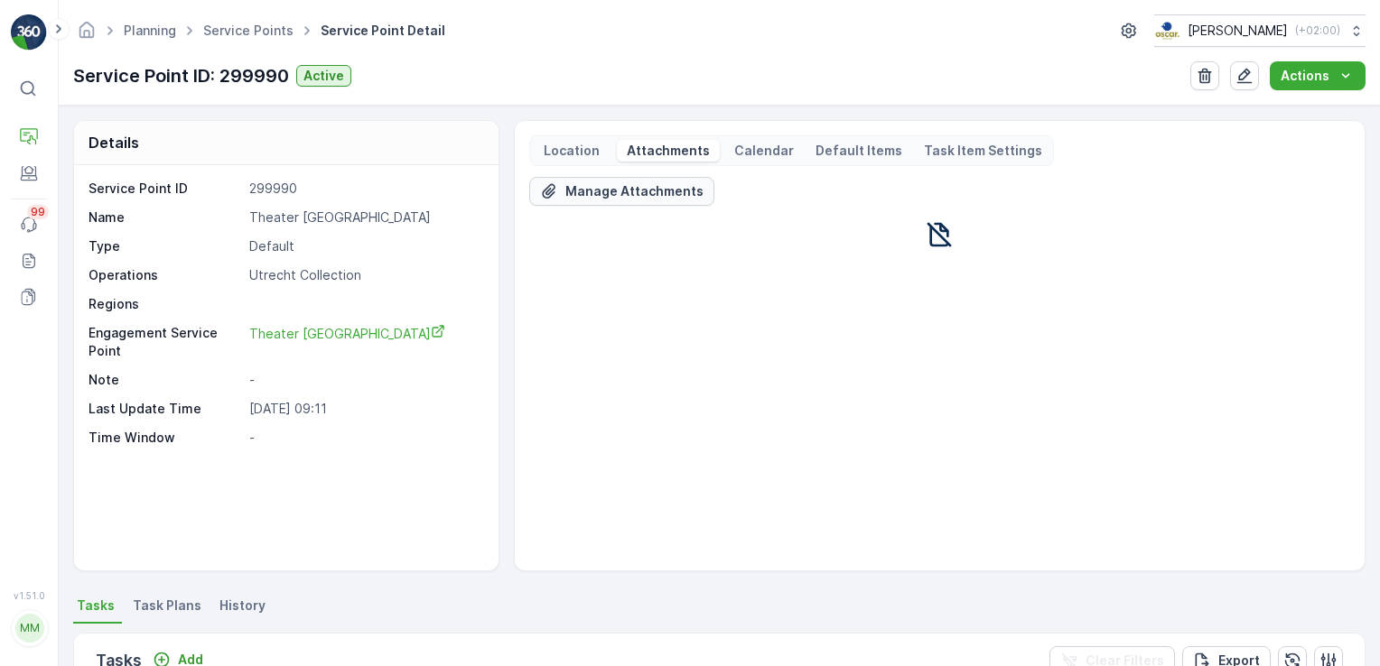
click at [568, 190] on p "Manage Attachments" at bounding box center [634, 191] width 138 height 18
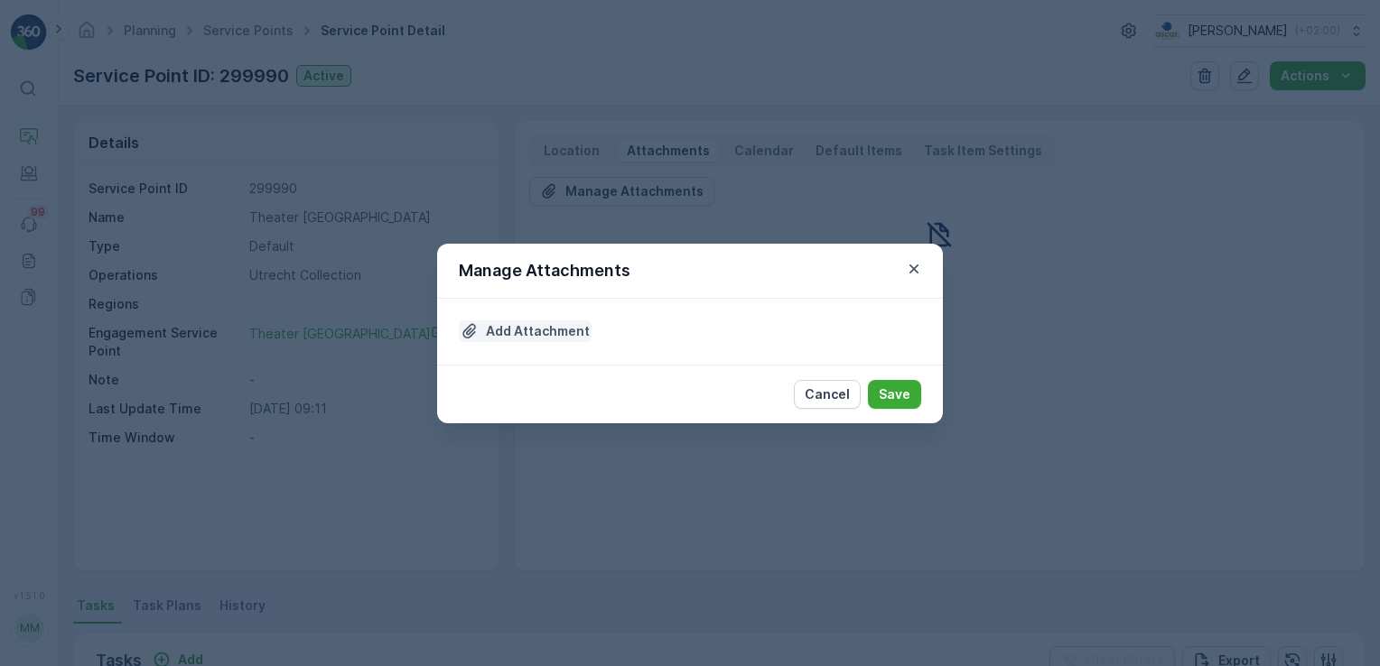
click at [524, 338] on p "Add Attachment" at bounding box center [538, 331] width 104 height 18
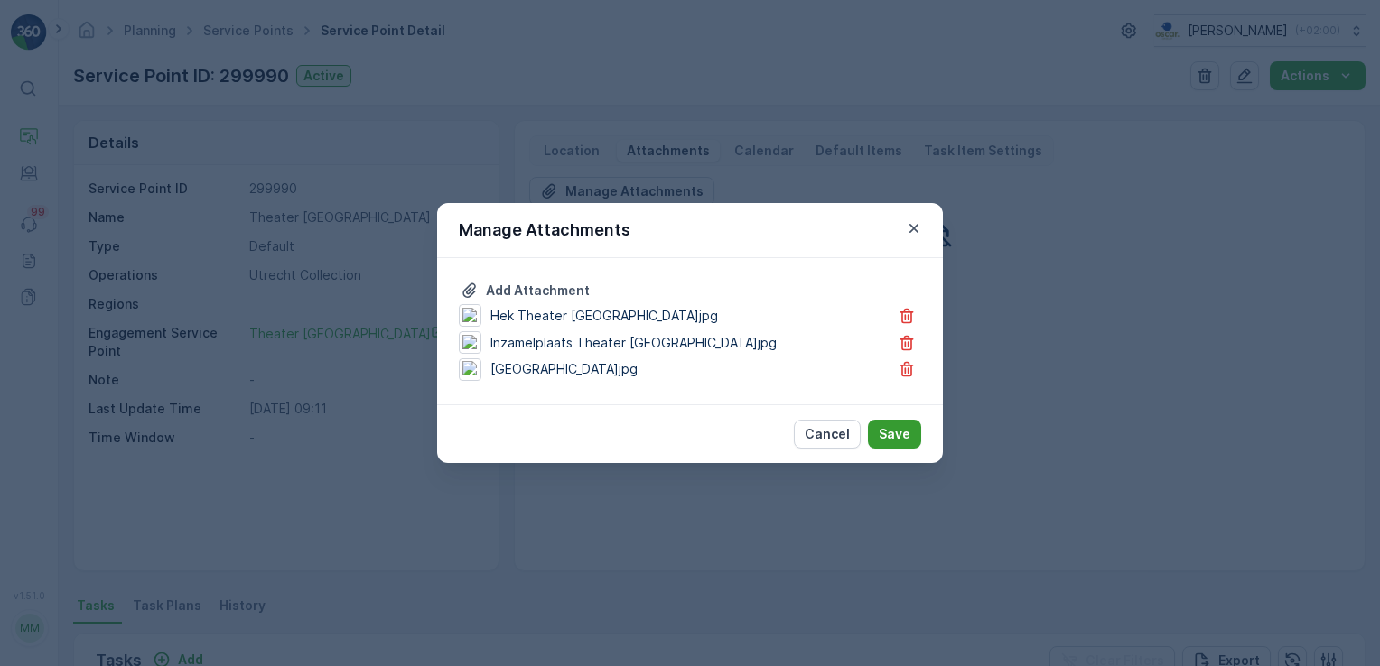
click at [888, 443] on button "Save" at bounding box center [894, 434] width 53 height 29
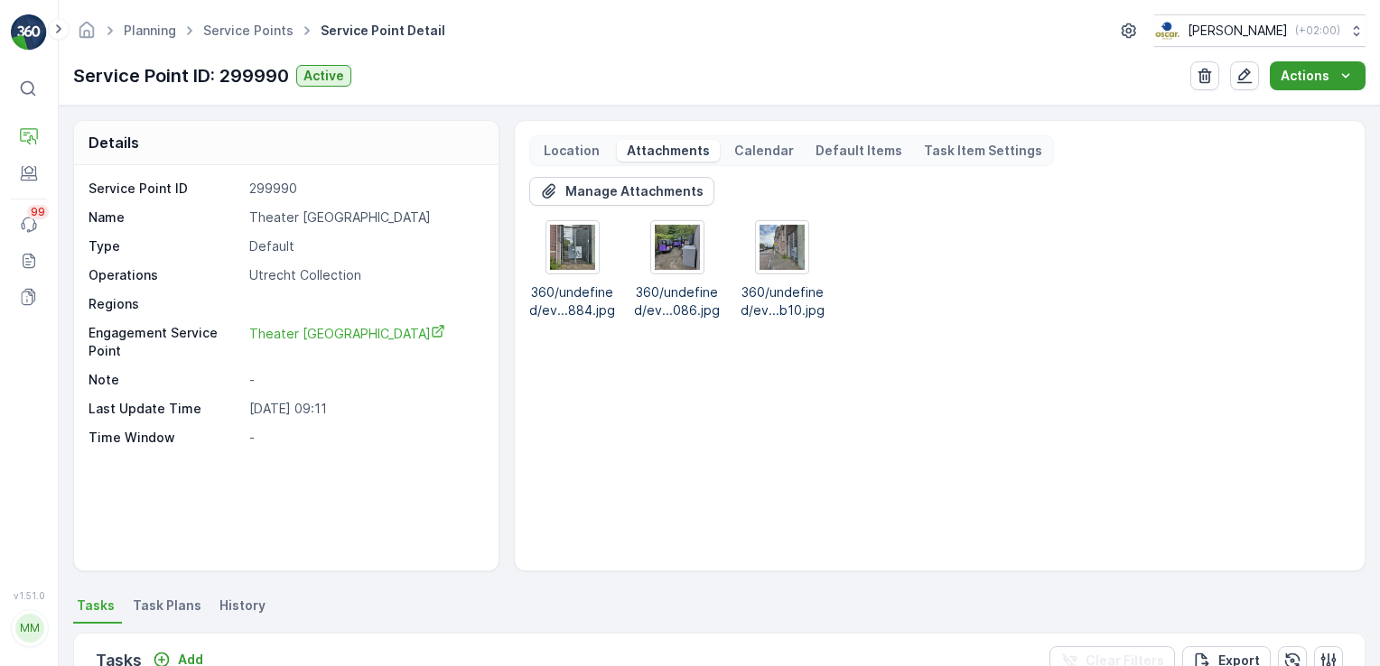
click at [1324, 81] on p "Actions" at bounding box center [1304, 76] width 49 height 18
click at [1239, 79] on icon "button" at bounding box center [1244, 76] width 18 height 18
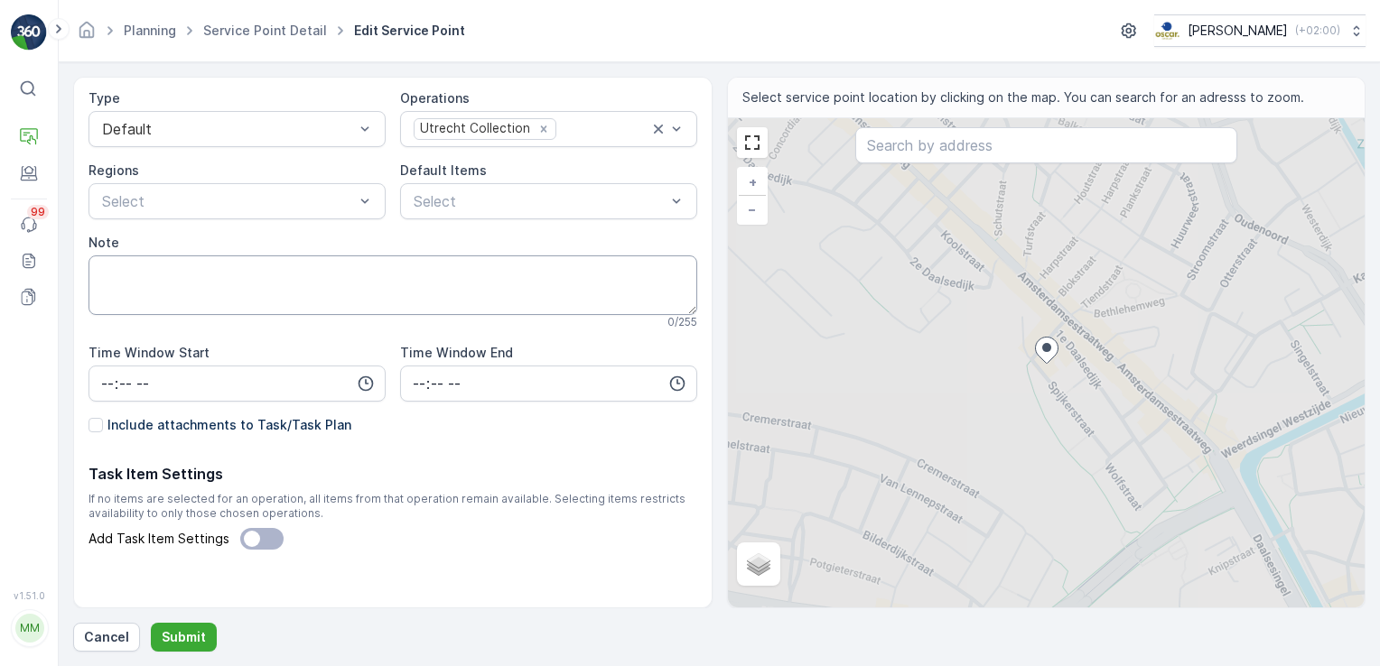
scroll to position [181, 0]
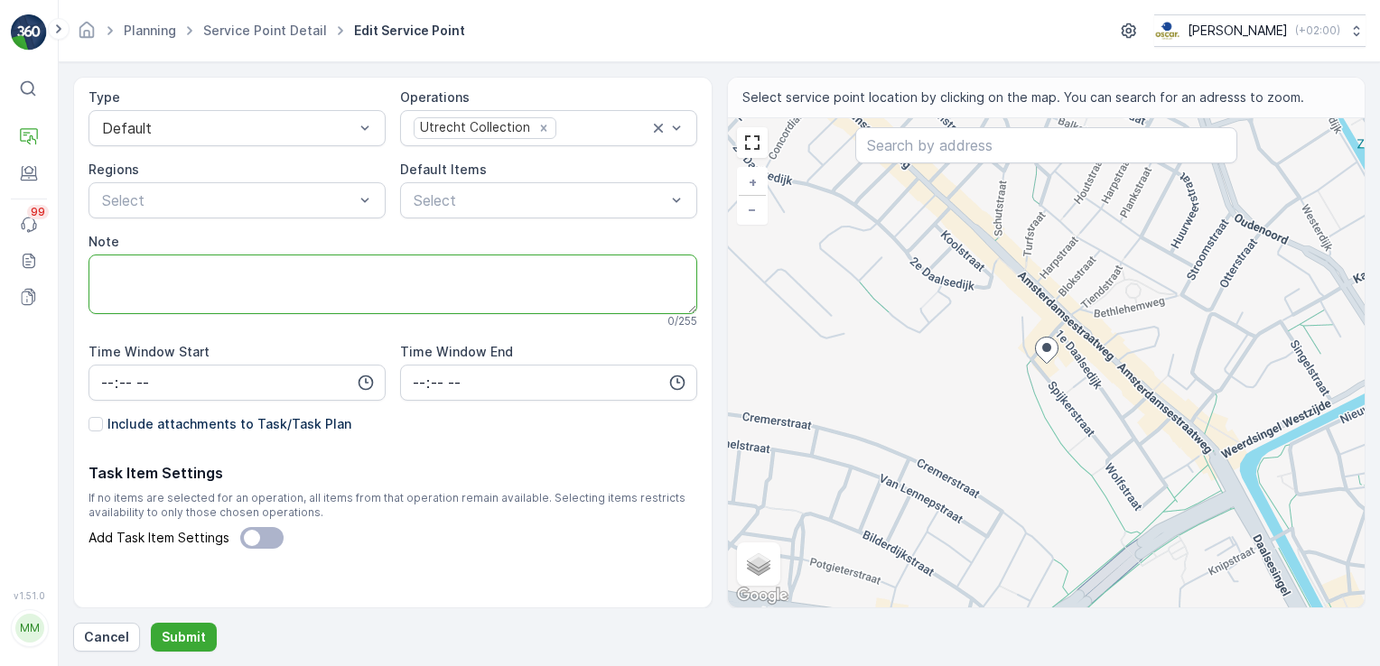
click at [249, 293] on textarea "Note" at bounding box center [392, 285] width 609 height 60
type textarea "J"
type textarea "A"
type textarea "H"
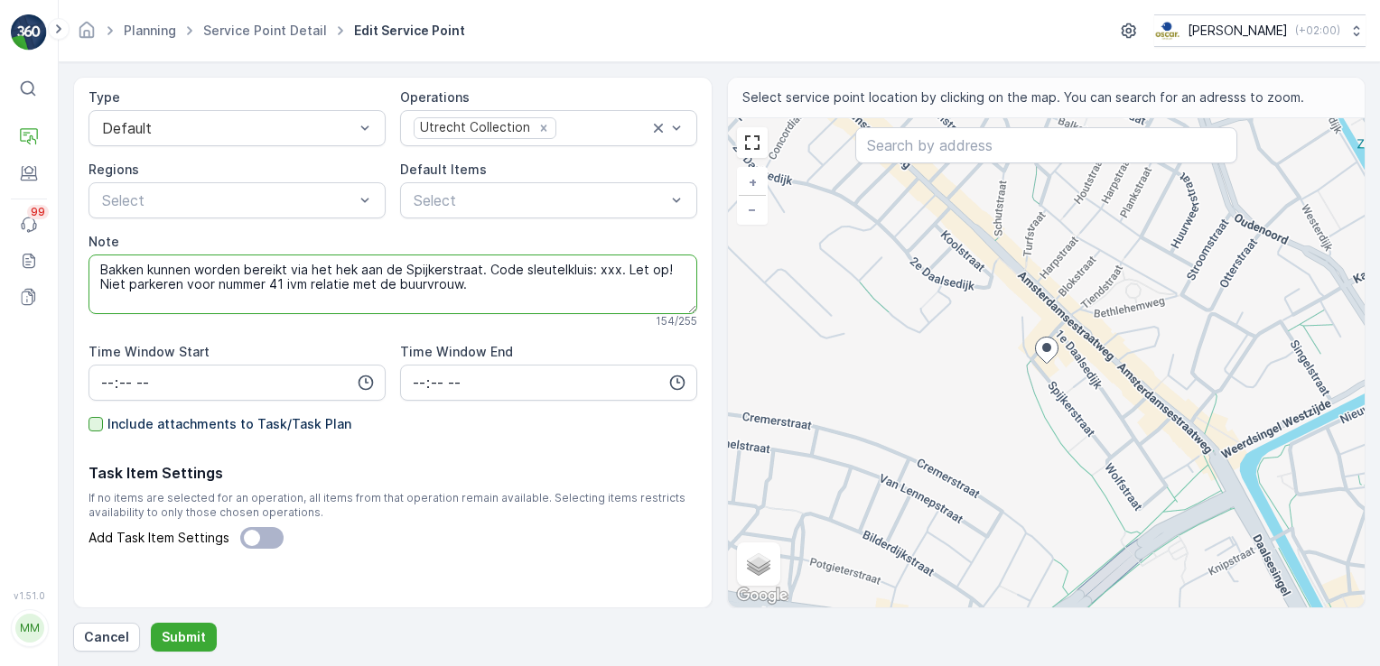
type textarea "Bakken kunnen worden bereikt via het hek aan de Spijkerstraat. Code sleutelklui…"
click at [94, 425] on div at bounding box center [95, 424] width 14 height 14
click at [88, 415] on input "Include attachments to Task/Task Plan" at bounding box center [88, 415] width 0 height 0
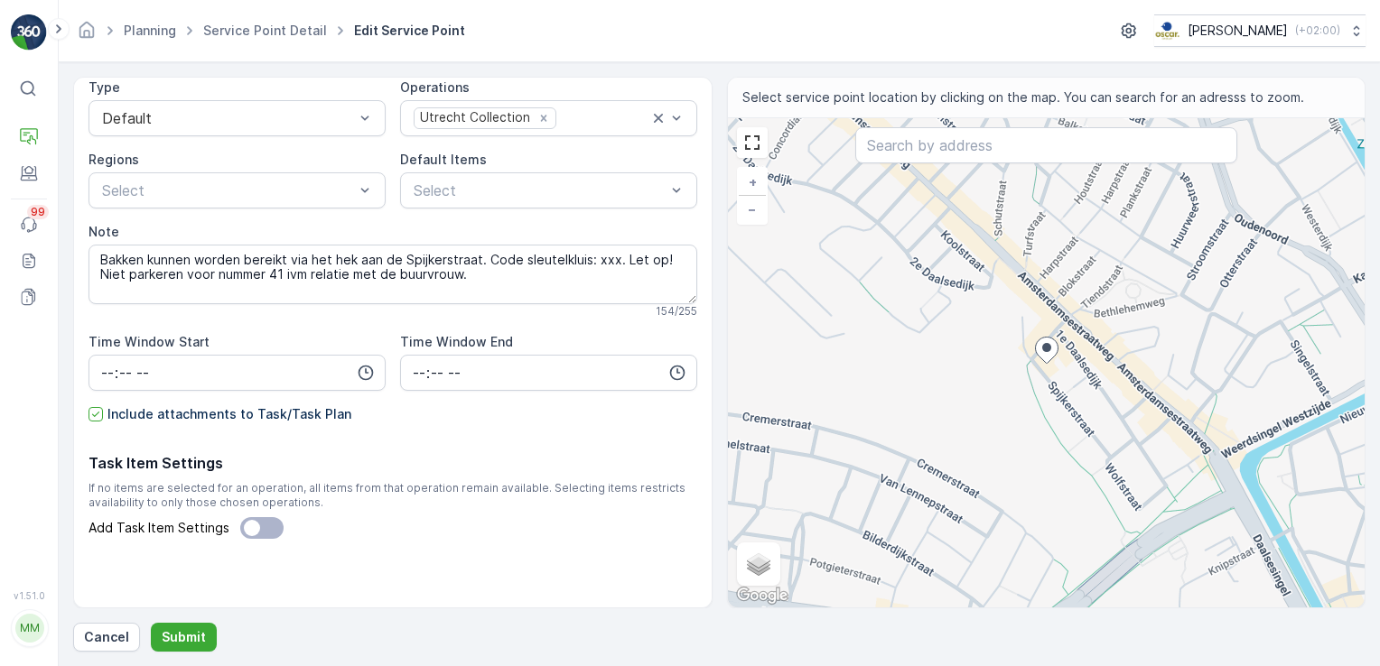
scroll to position [191, 0]
click at [176, 634] on p "Submit" at bounding box center [184, 637] width 44 height 18
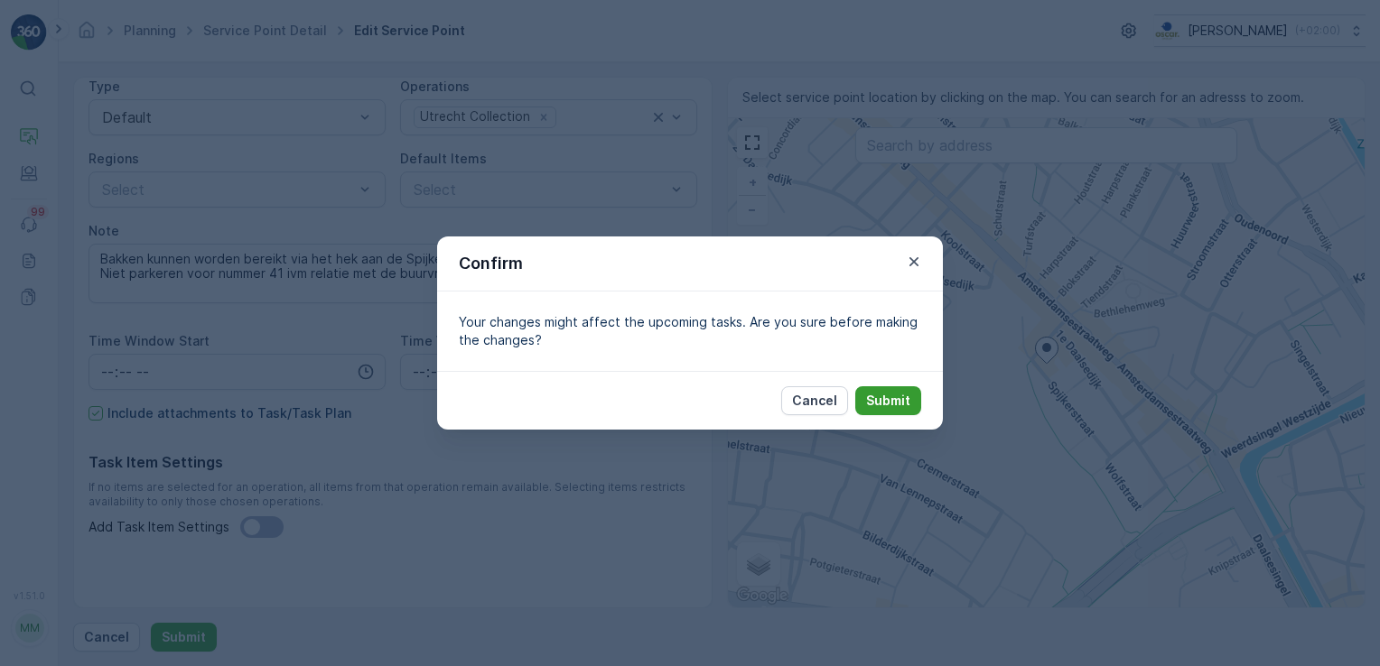
click at [884, 405] on p "Submit" at bounding box center [888, 401] width 44 height 18
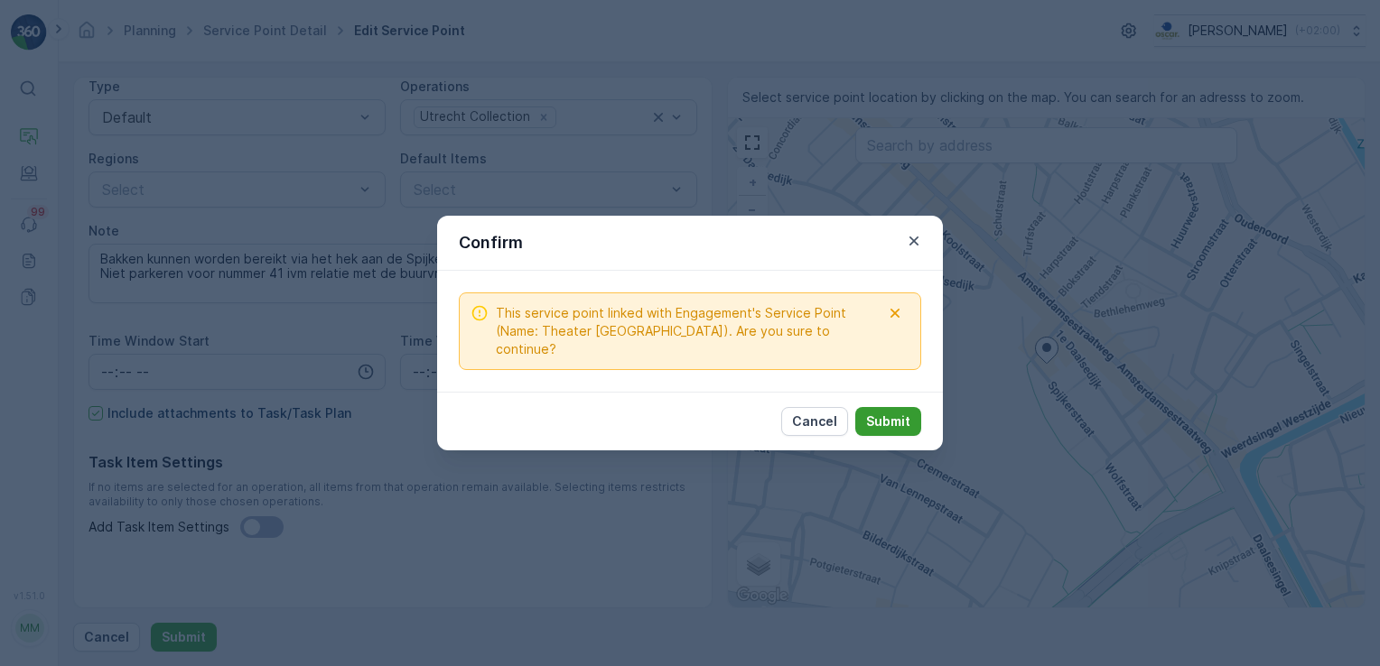
click at [883, 414] on p "Submit" at bounding box center [888, 422] width 44 height 18
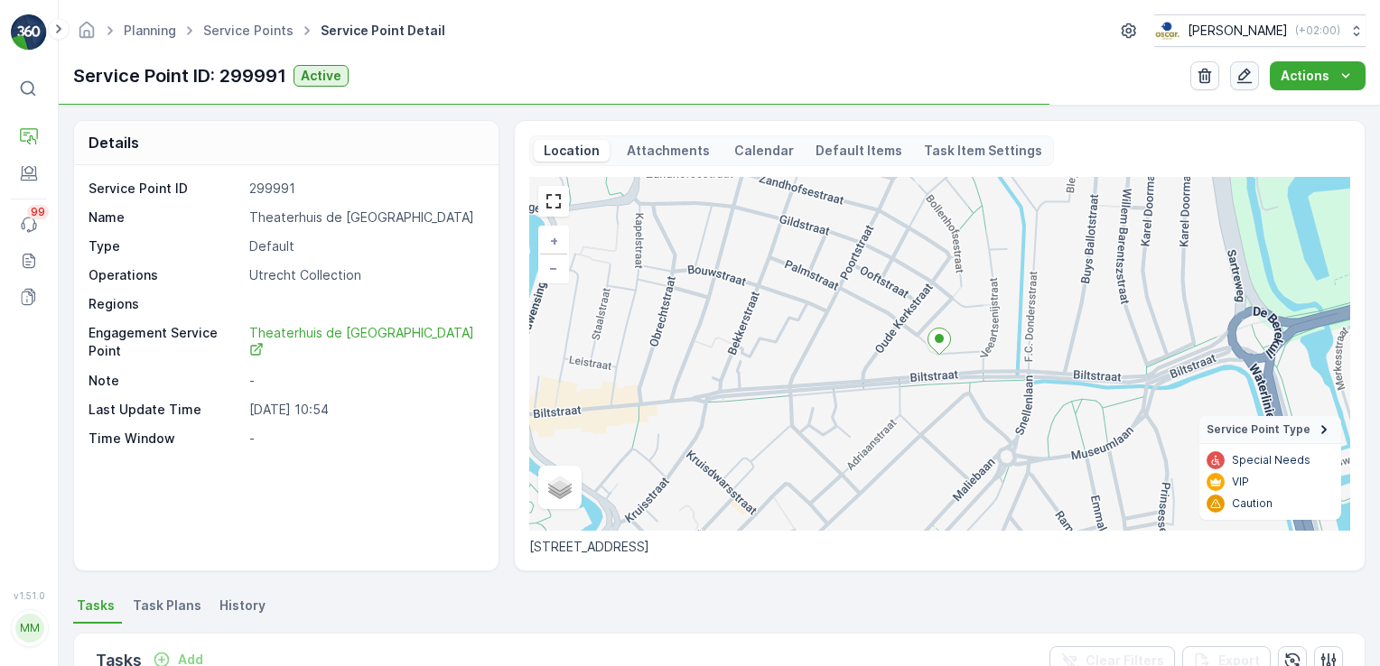
click at [1253, 75] on icon "button" at bounding box center [1244, 76] width 18 height 18
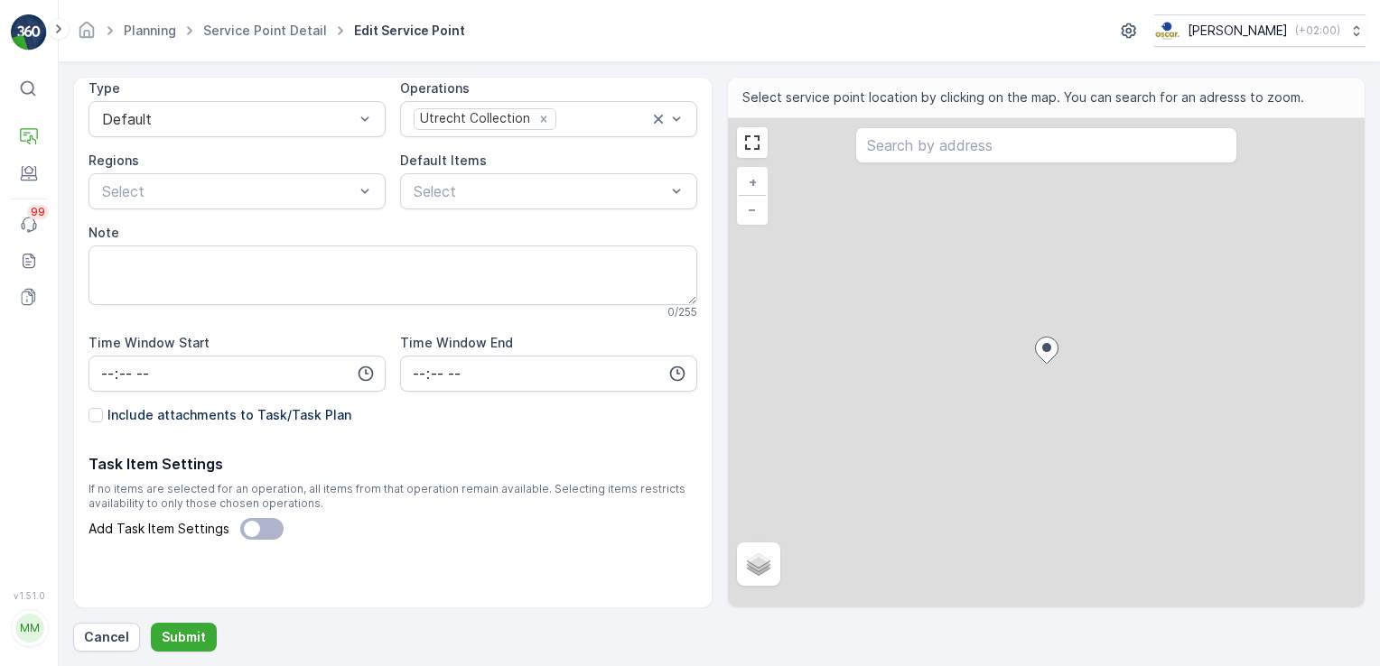
scroll to position [191, 0]
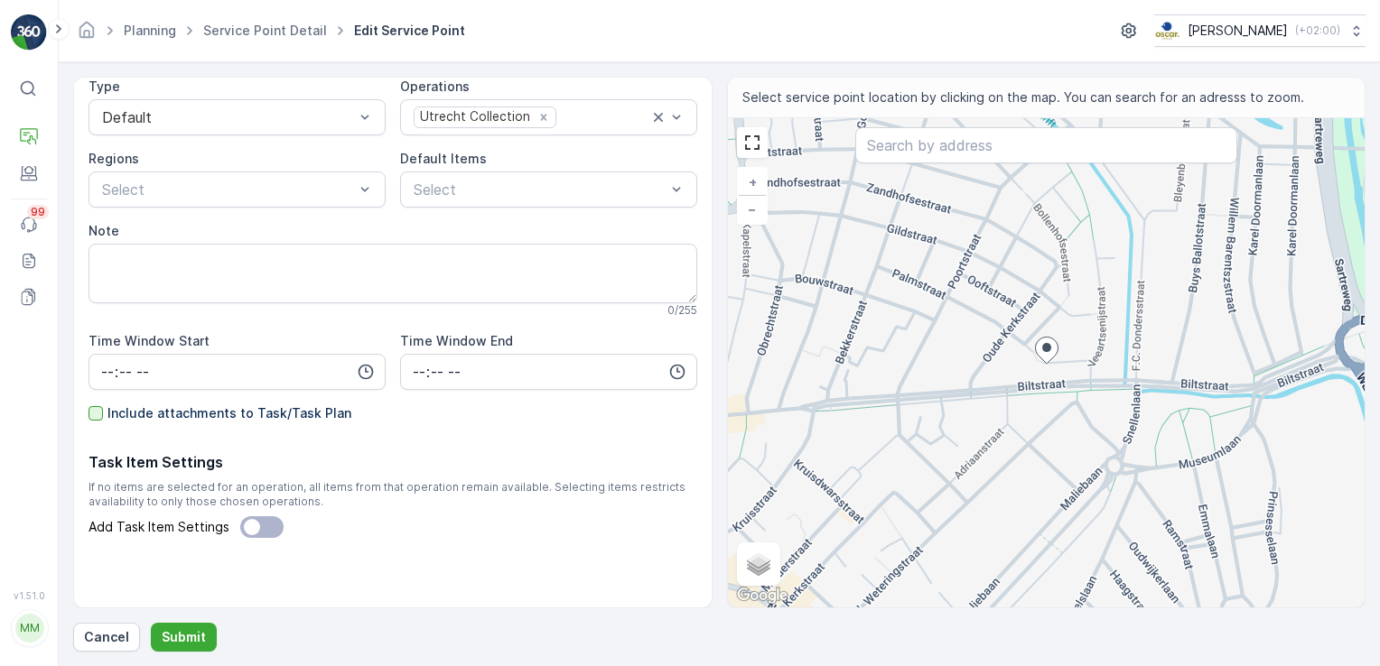
click at [101, 413] on div at bounding box center [95, 413] width 14 height 14
click at [88, 404] on input "Include attachments to Task/Task Plan" at bounding box center [88, 404] width 0 height 0
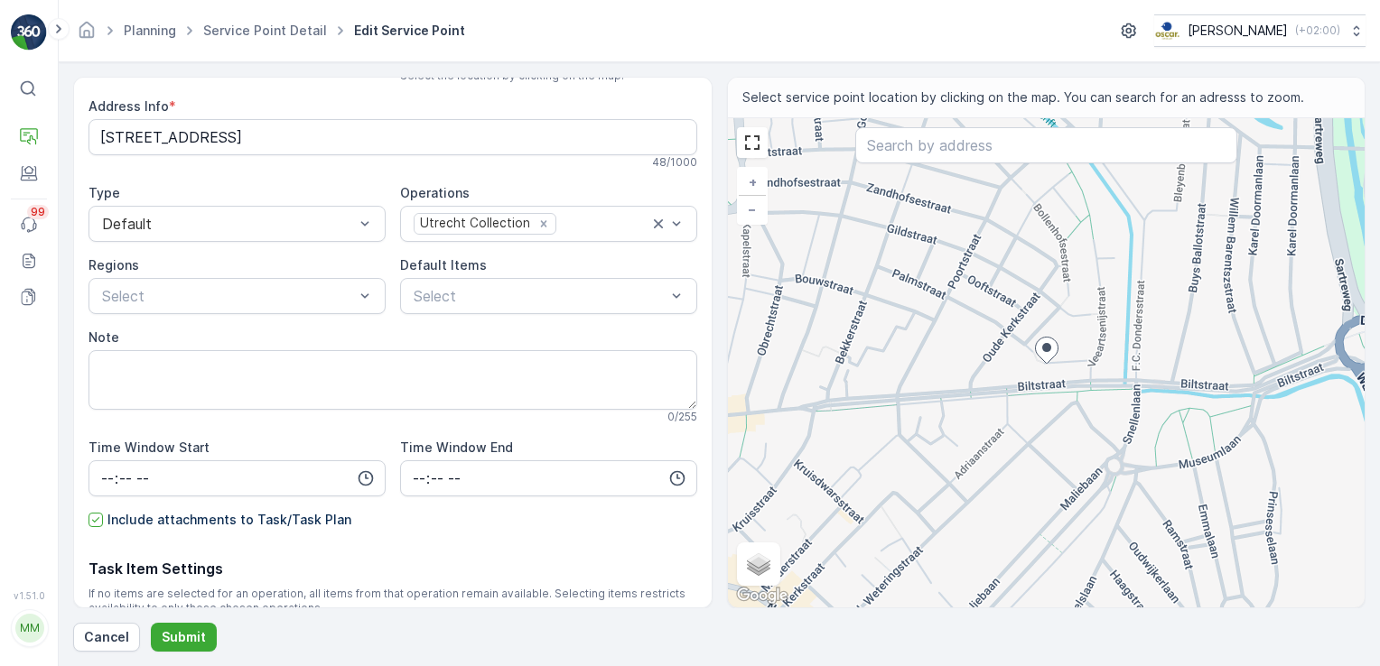
scroll to position [181, 0]
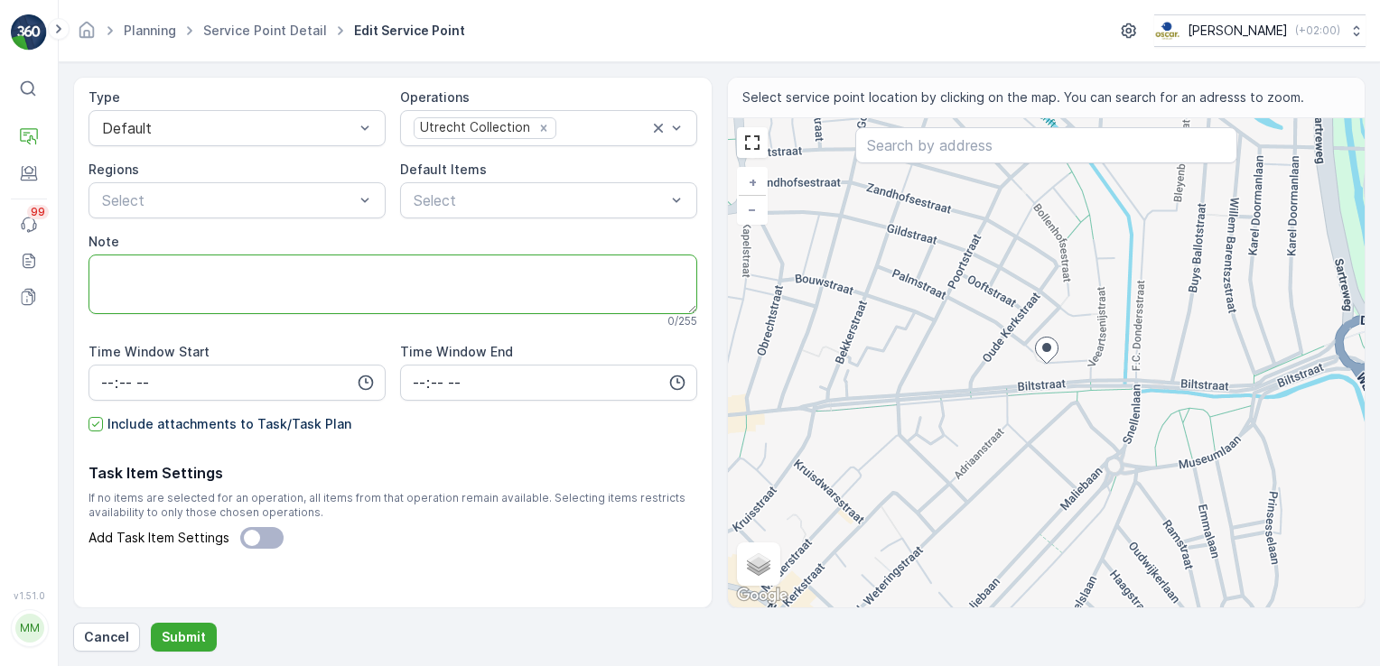
click at [220, 274] on textarea "Note" at bounding box center [392, 285] width 609 height 60
type textarea "J"
type textarea "S"
type textarea "O"
type textarea "B"
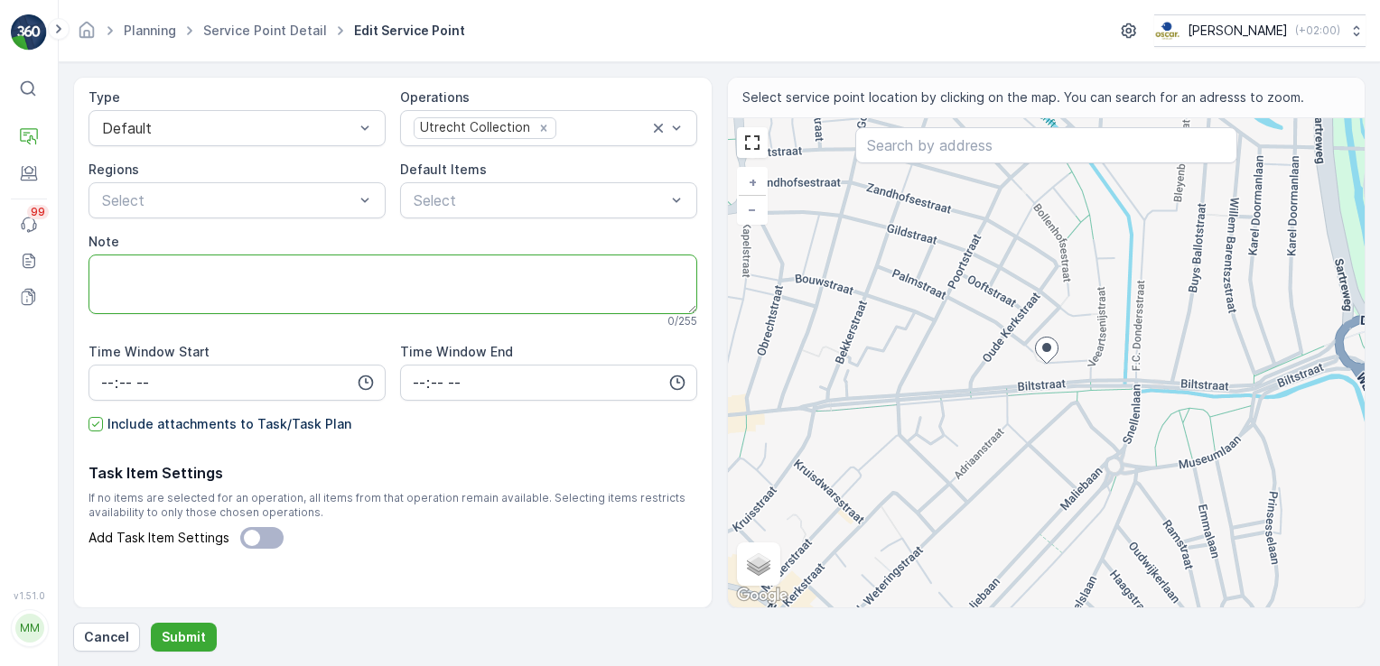
type textarea "S"
type textarea "Servicen via het hek aan de Hoefijzerstraat. Dit hek staat in principe altijd o…"
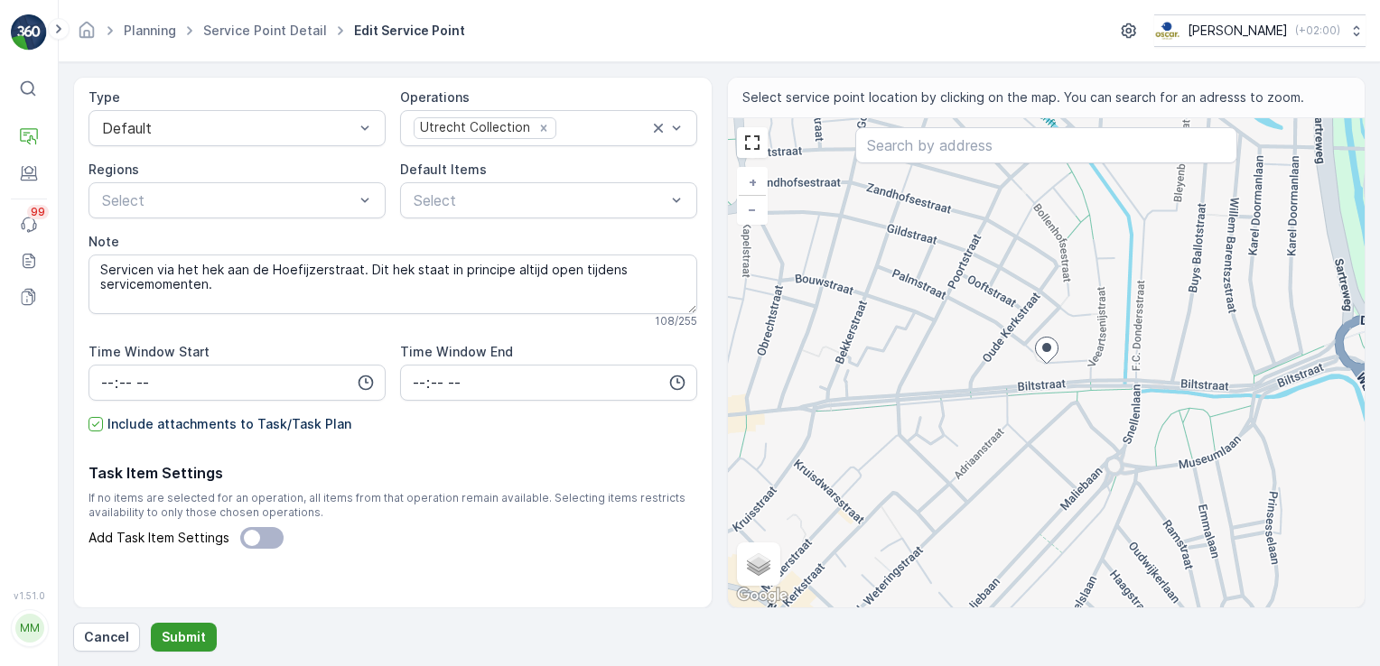
click at [189, 638] on p "Submit" at bounding box center [184, 637] width 44 height 18
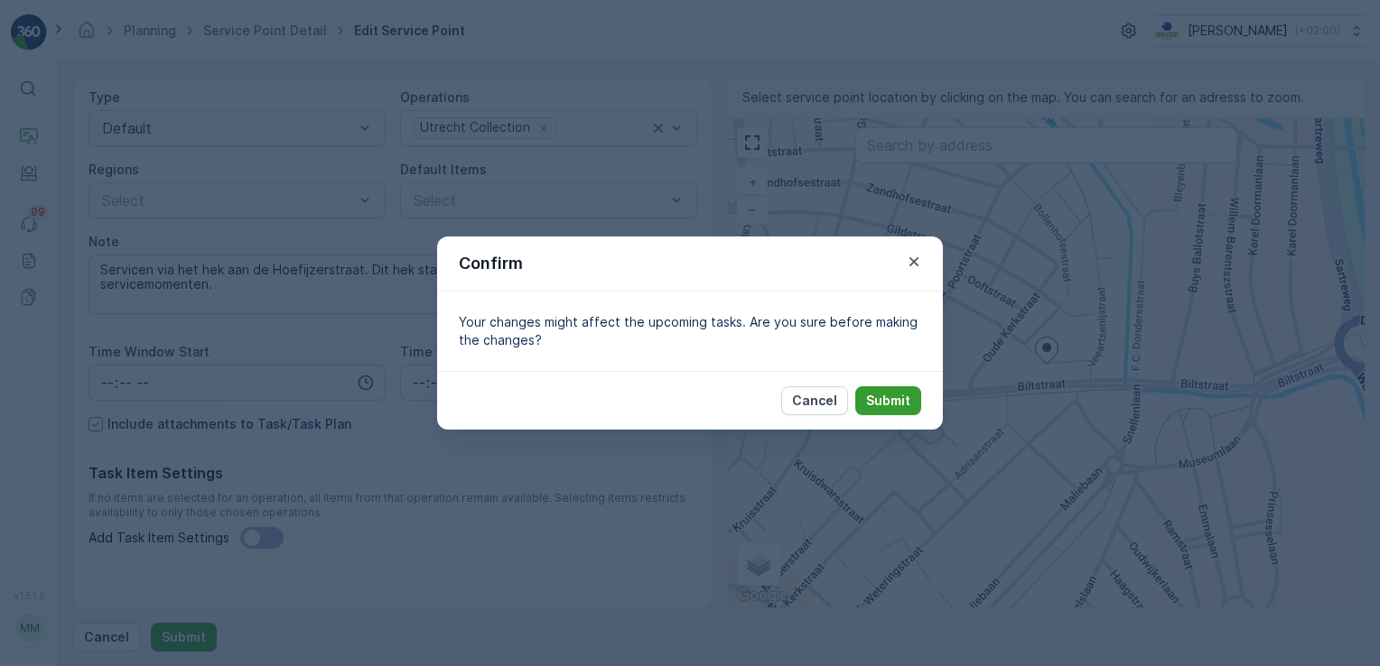
click at [916, 406] on button "Submit" at bounding box center [888, 400] width 66 height 29
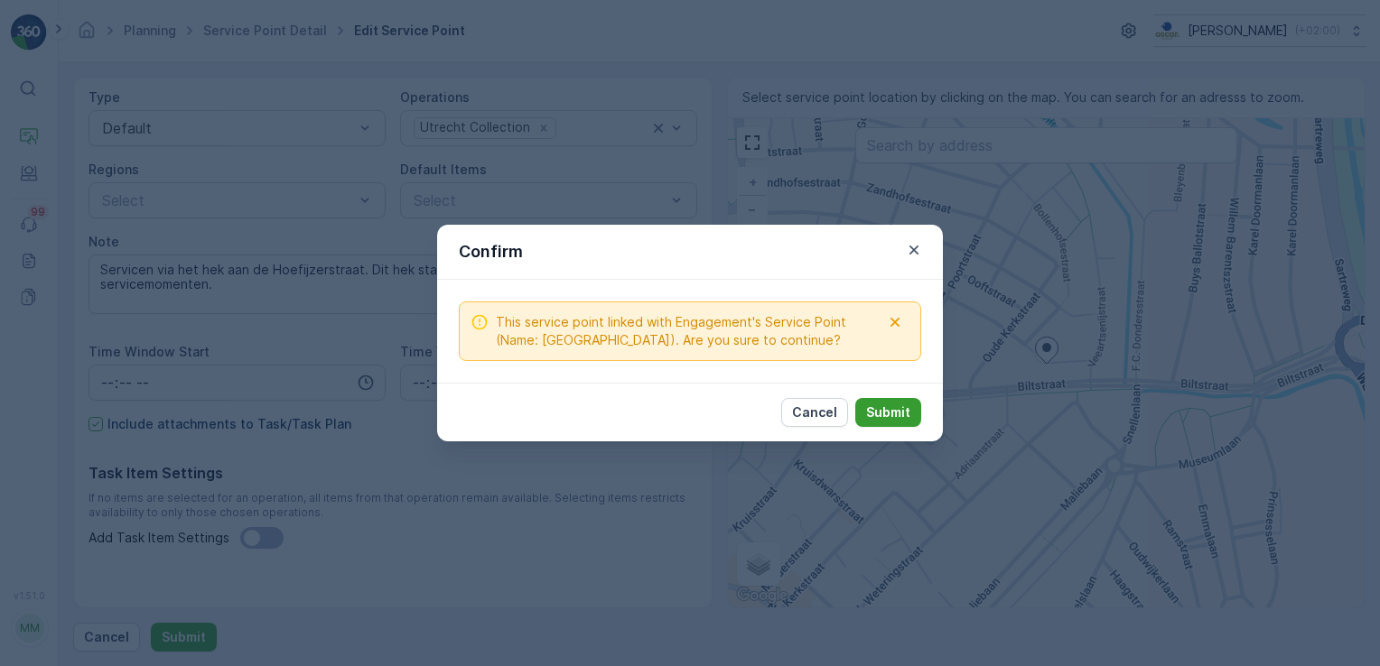
click at [883, 410] on p "Submit" at bounding box center [888, 413] width 44 height 18
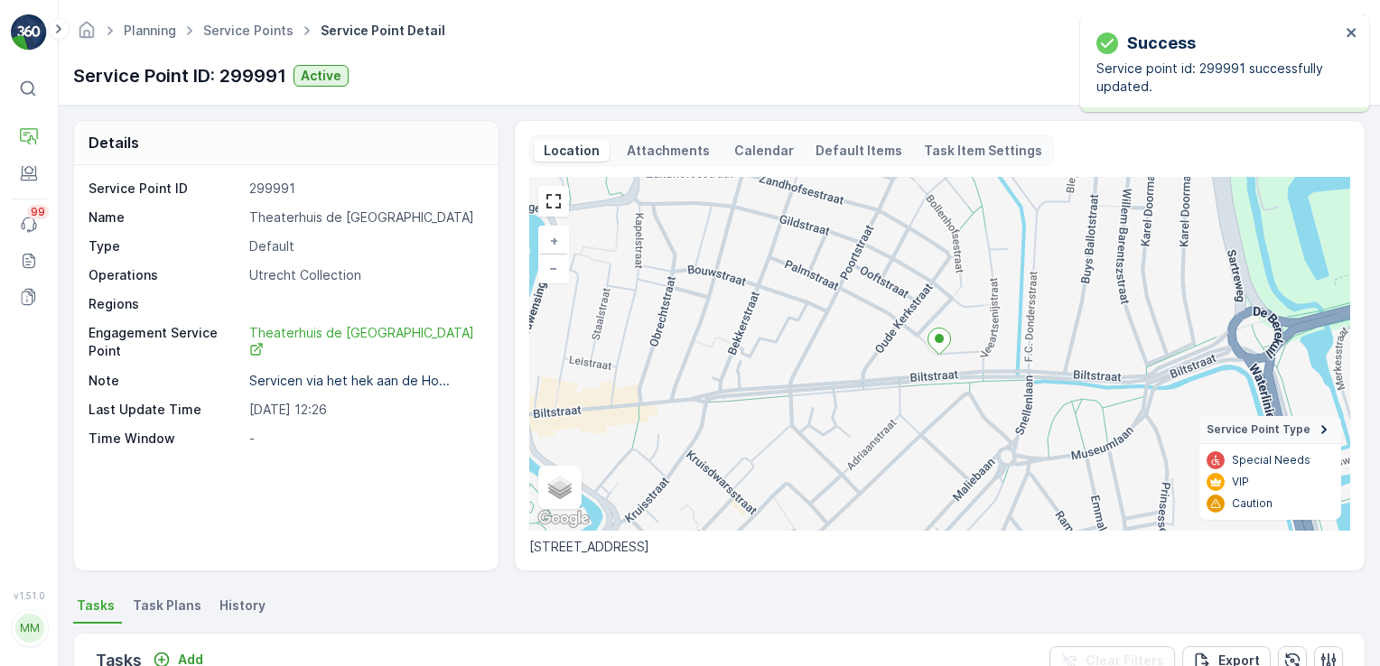
click at [637, 138] on div "Location Attachments Calendar Default Items Task Item Settings" at bounding box center [791, 150] width 525 height 31
click at [637, 150] on p "Attachments" at bounding box center [668, 151] width 88 height 18
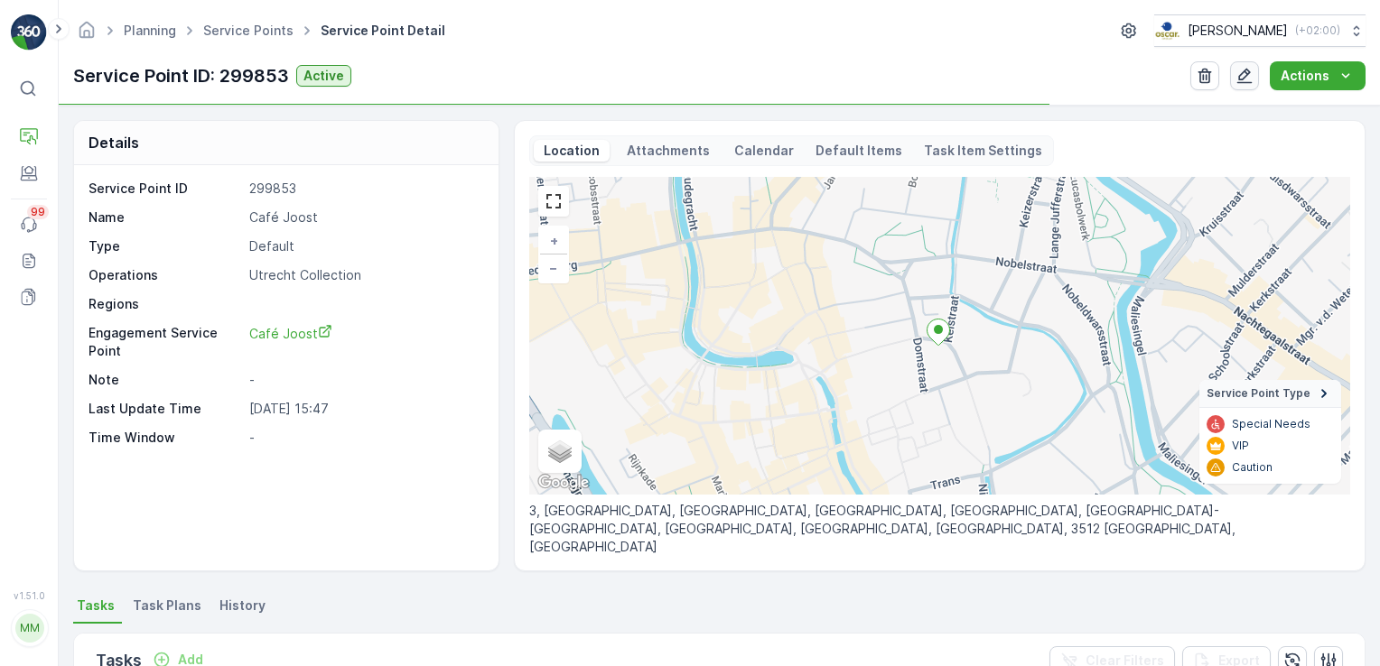
click at [1253, 82] on icon "button" at bounding box center [1244, 76] width 18 height 18
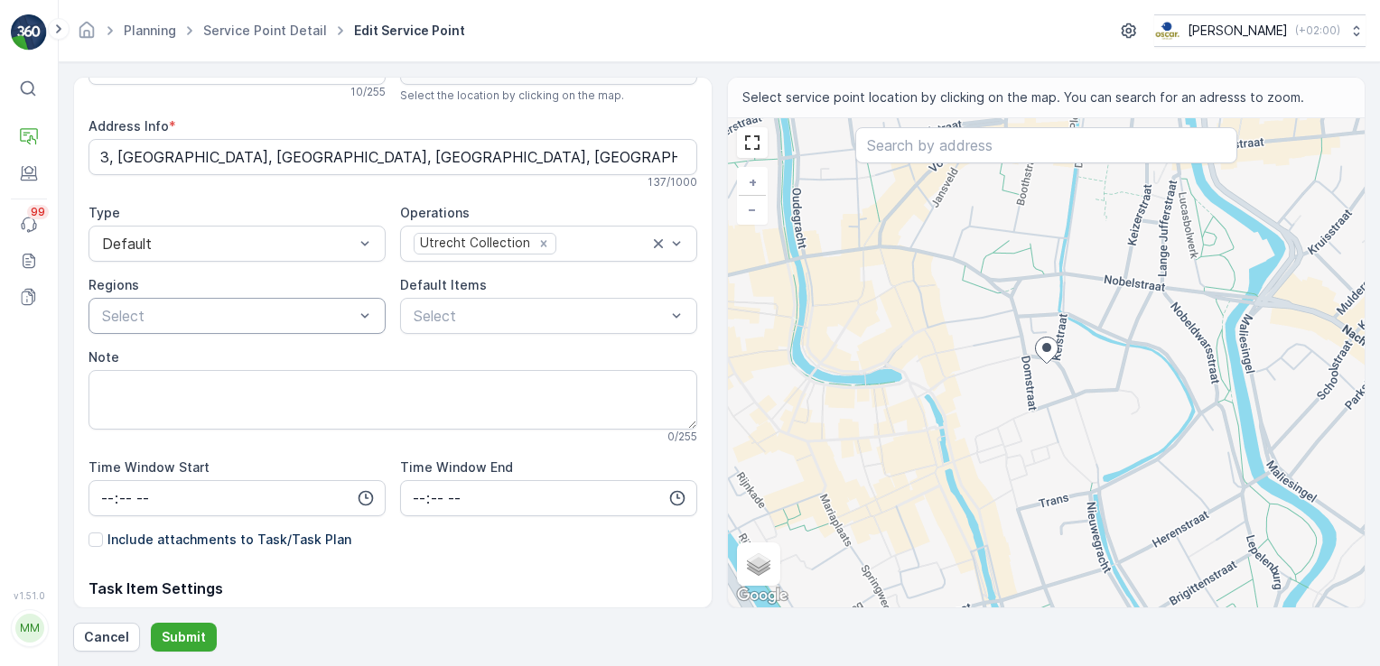
scroll to position [181, 0]
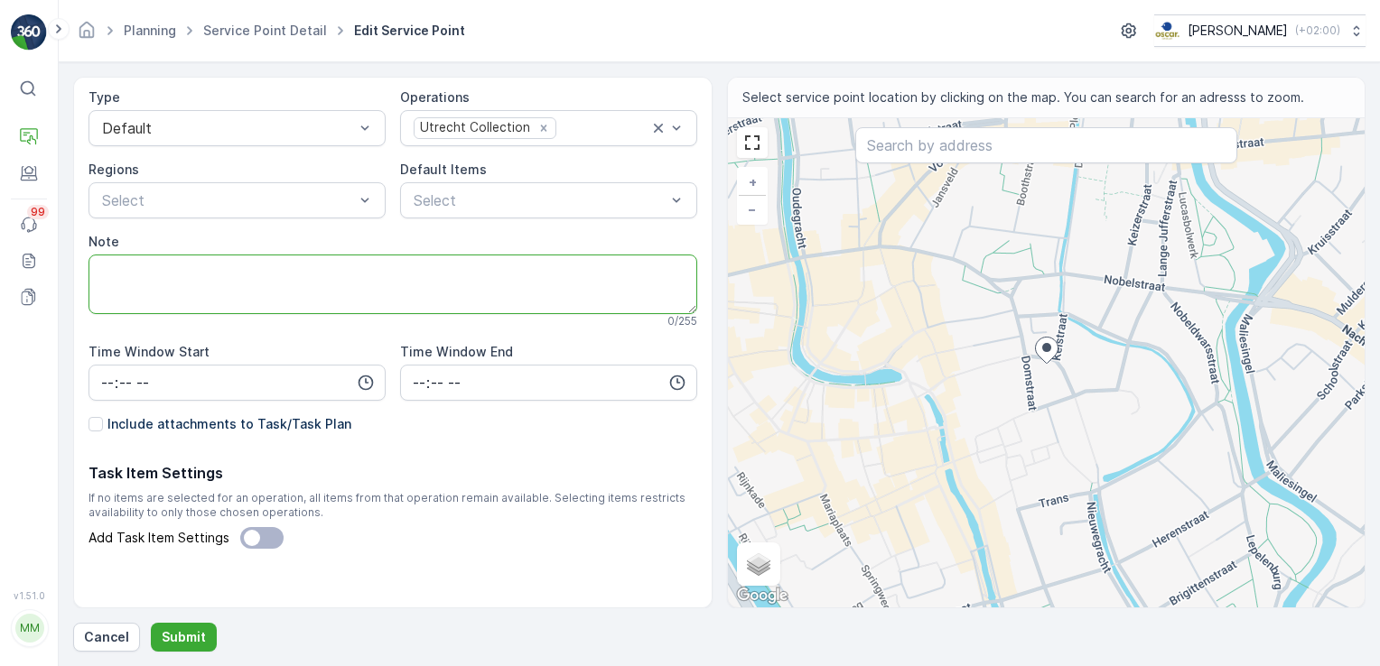
click at [328, 310] on textarea "Note" at bounding box center [392, 285] width 609 height 60
type textarea "D"
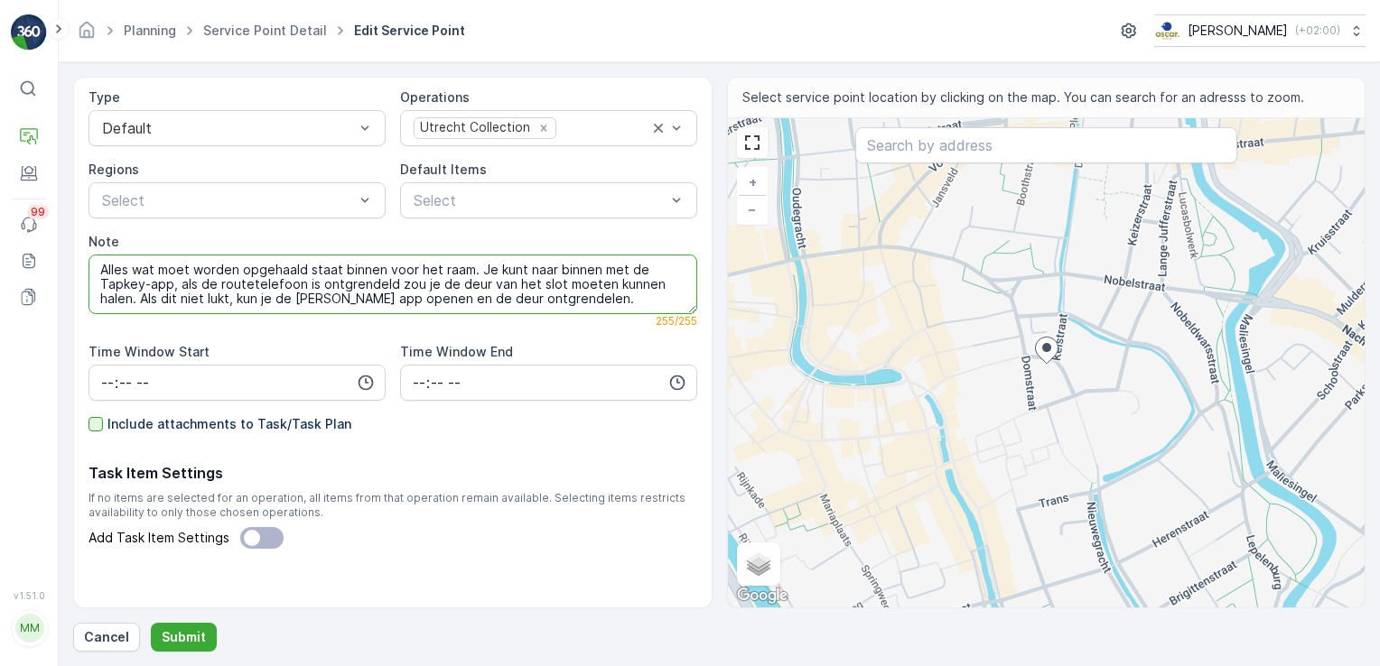
type textarea "Alles wat moet worden opgehaald staat binnen voor het raam. Je kunt naar binnen…"
click at [94, 422] on div at bounding box center [95, 424] width 14 height 14
click at [88, 415] on input "Include attachments to Task/Task Plan" at bounding box center [88, 415] width 0 height 0
click at [181, 637] on p "Submit" at bounding box center [184, 637] width 44 height 18
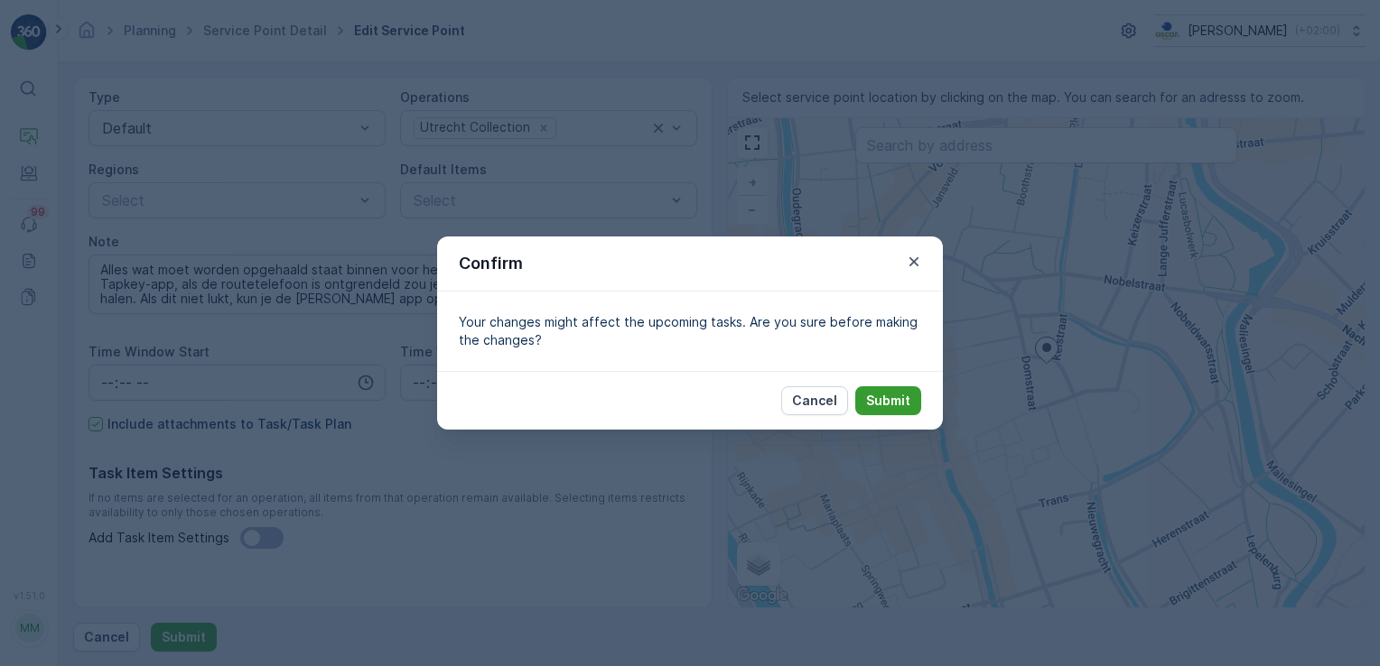
click at [891, 400] on p "Submit" at bounding box center [888, 401] width 44 height 18
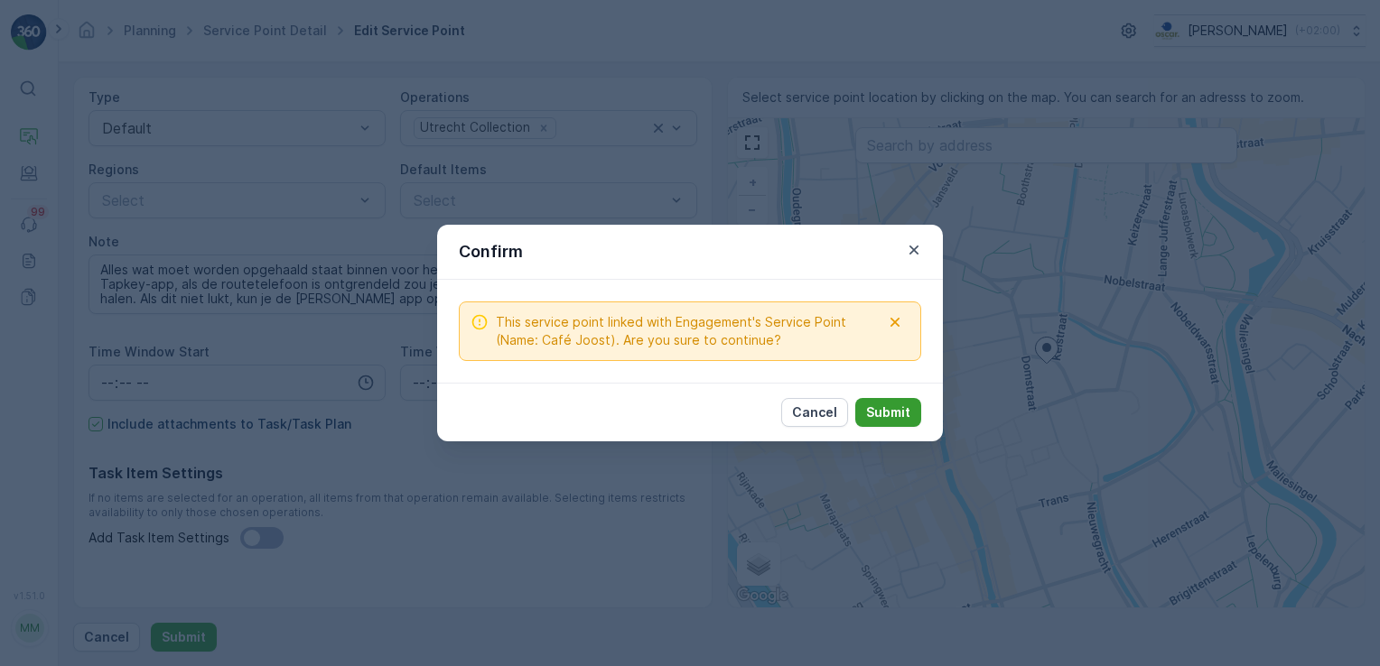
click at [909, 414] on p "Submit" at bounding box center [888, 413] width 44 height 18
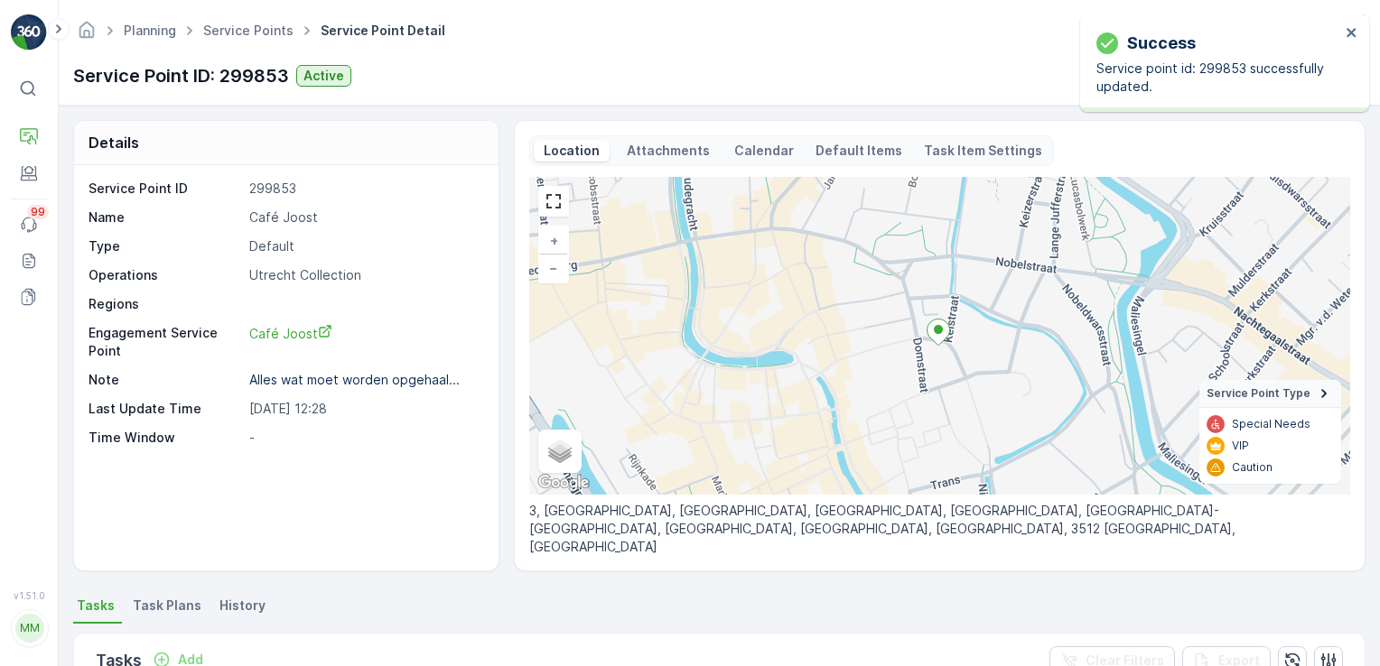
click at [675, 150] on p "Attachments" at bounding box center [668, 151] width 88 height 18
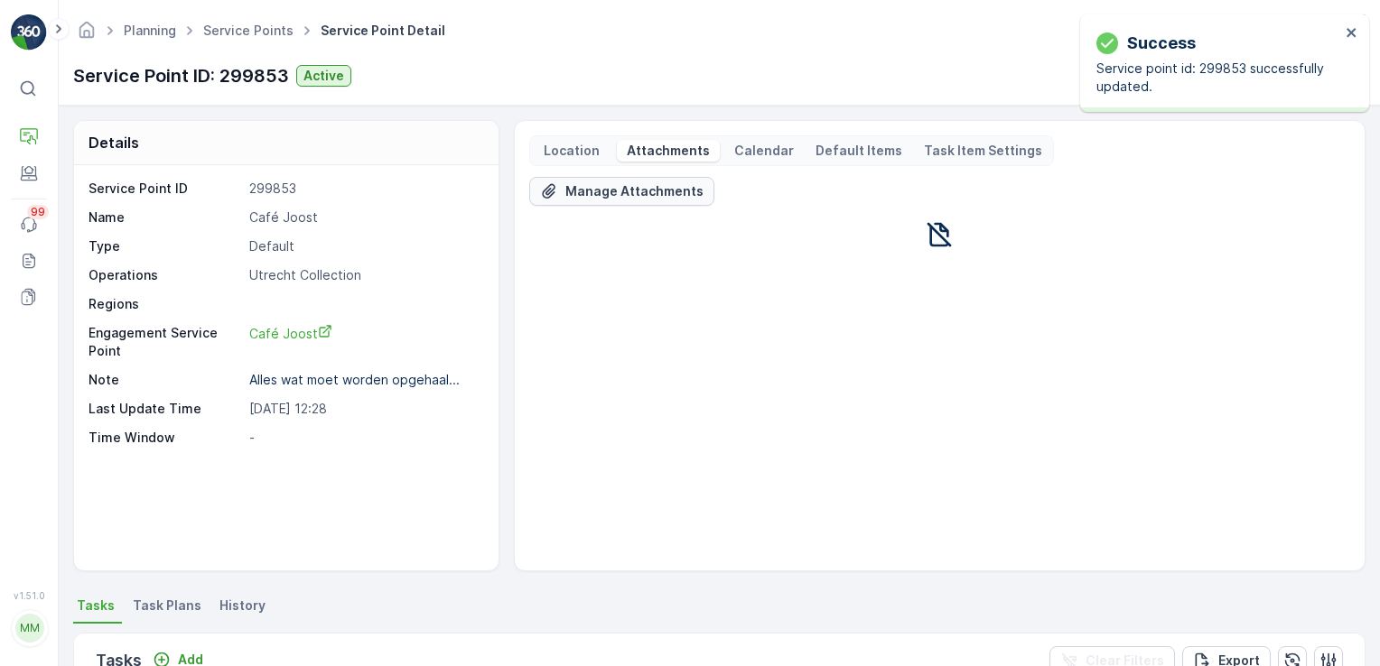
click at [641, 195] on p "Manage Attachments" at bounding box center [634, 191] width 138 height 18
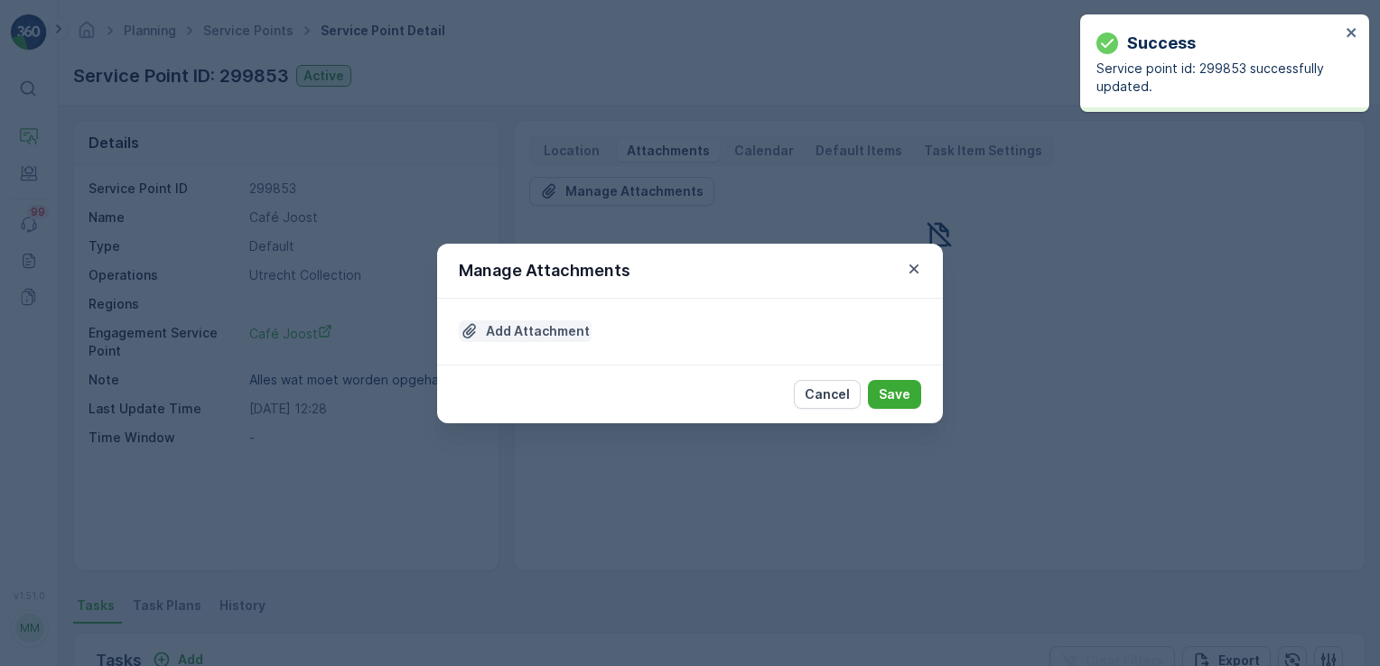
click at [553, 339] on p "Add Attachment" at bounding box center [538, 331] width 104 height 18
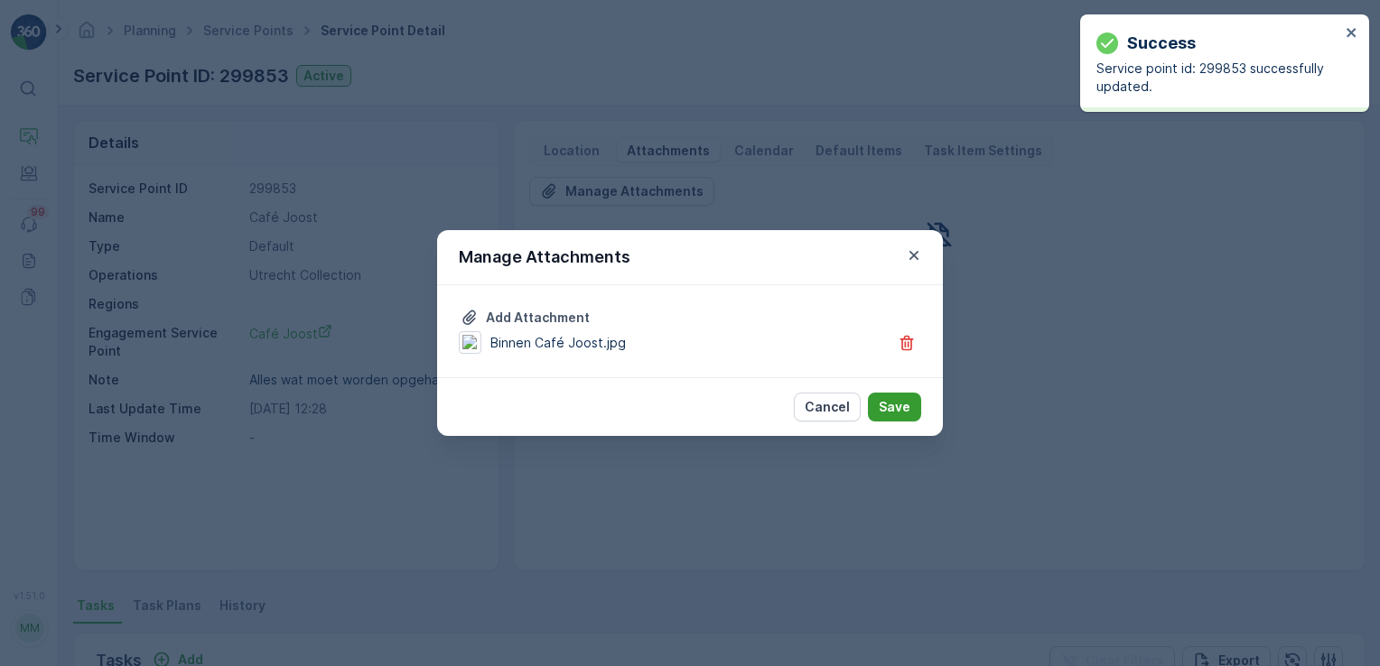
click at [899, 404] on p "Save" at bounding box center [894, 407] width 32 height 18
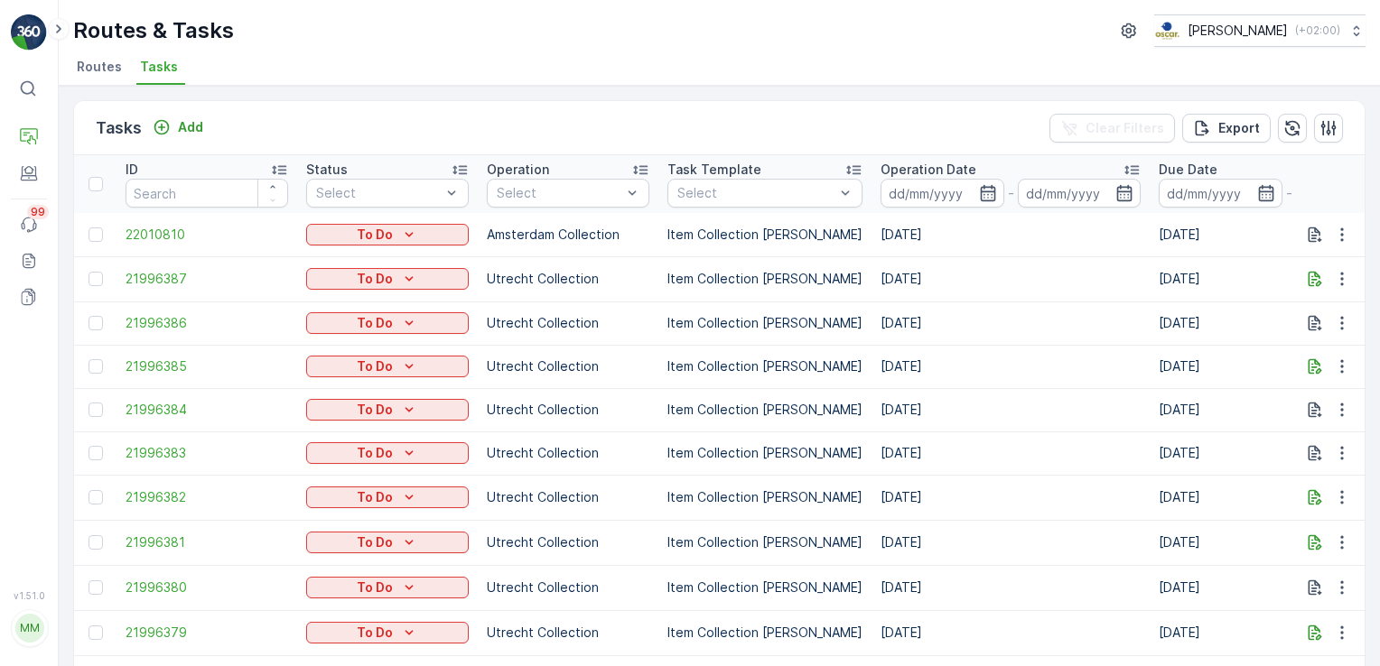
click at [903, 611] on td "[DATE]" at bounding box center [1010, 632] width 278 height 45
